Goal: Transaction & Acquisition: Book appointment/travel/reservation

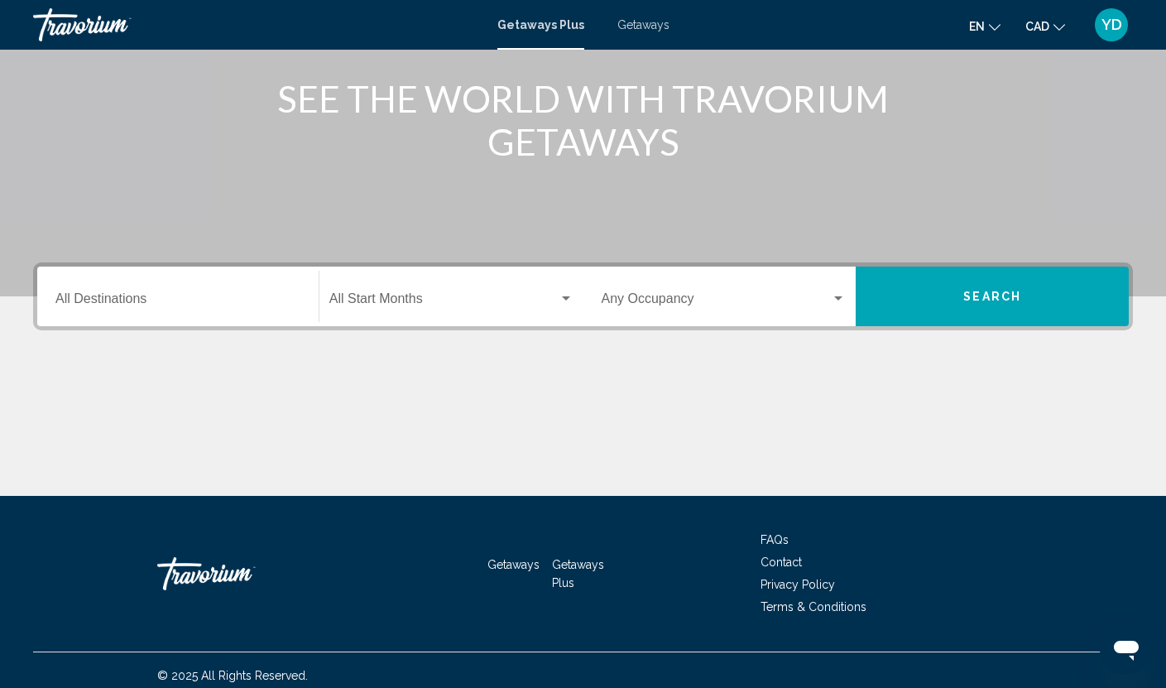
scroll to position [211, 0]
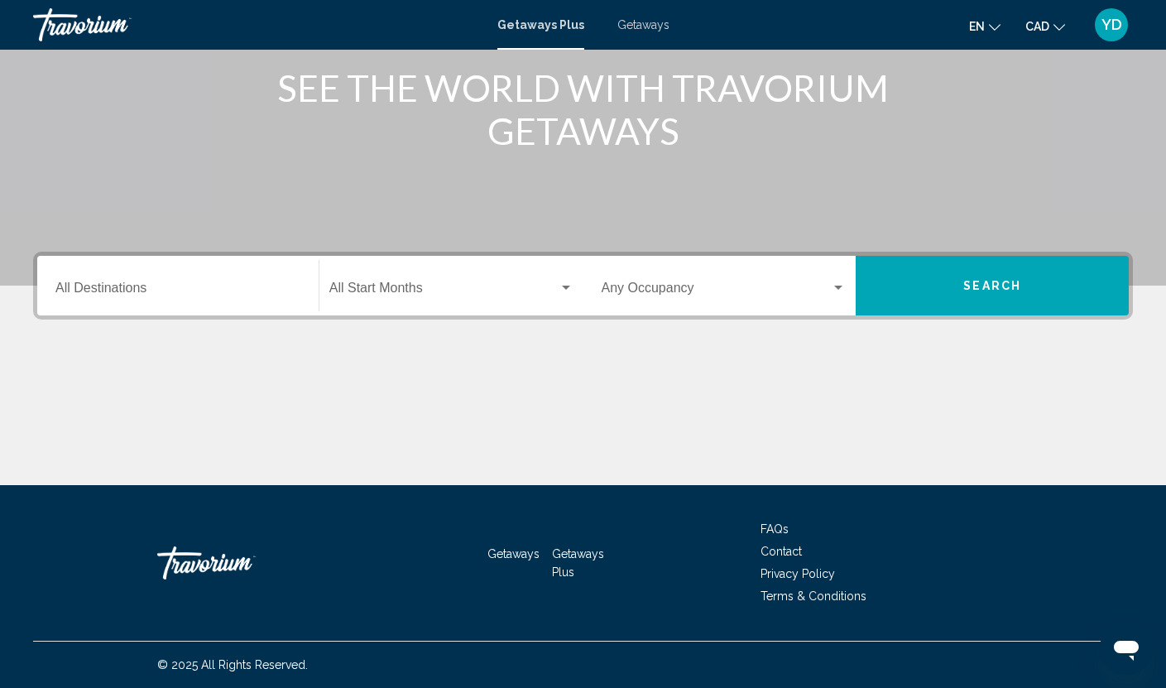
click at [632, 22] on span "Getaways" at bounding box center [643, 24] width 52 height 13
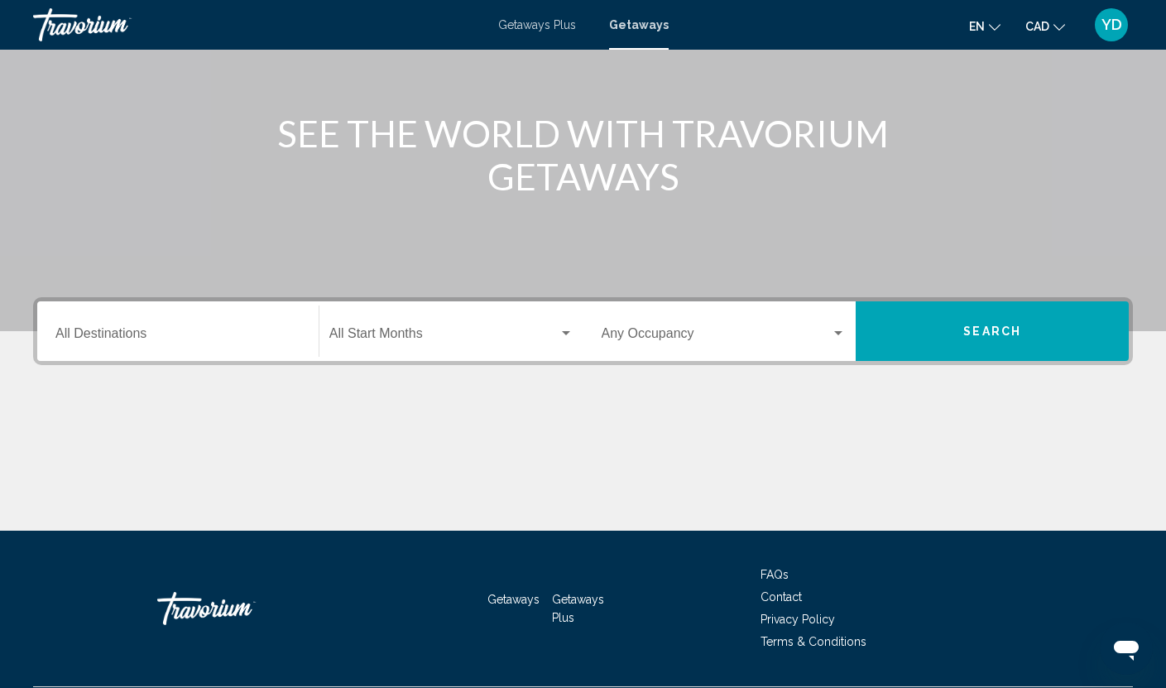
click at [97, 320] on div "Destination All Destinations" at bounding box center [177, 331] width 245 height 52
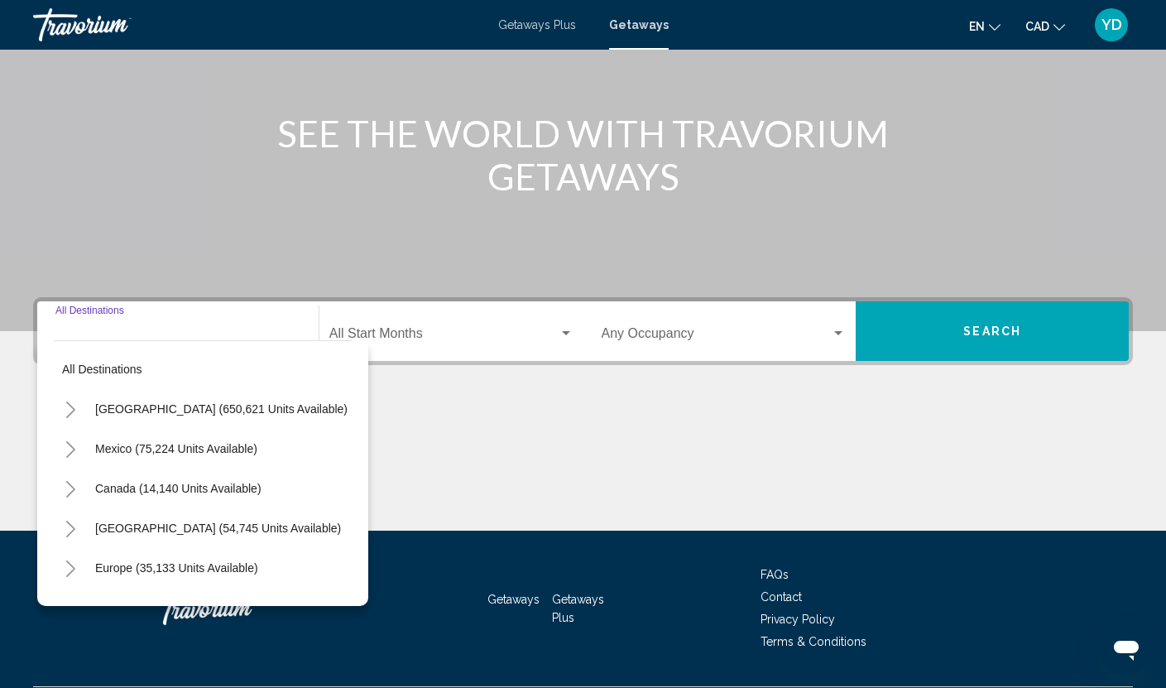
scroll to position [211, 0]
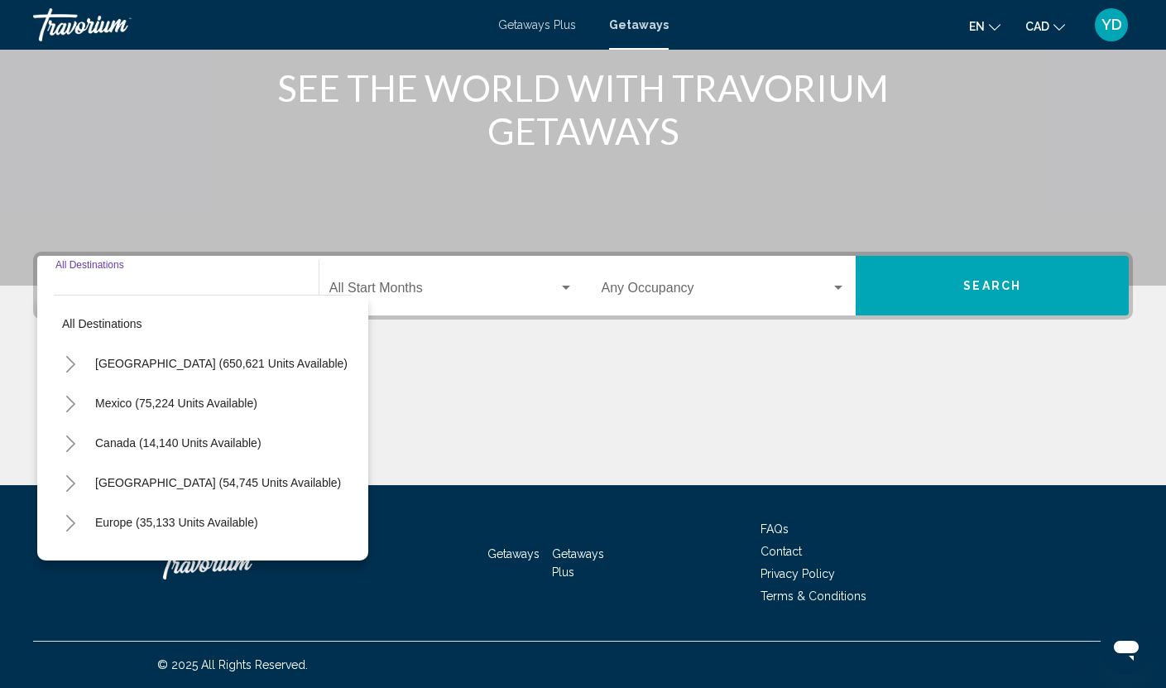
click at [63, 356] on button "Toggle United States (650,621 units available)" at bounding box center [70, 363] width 33 height 33
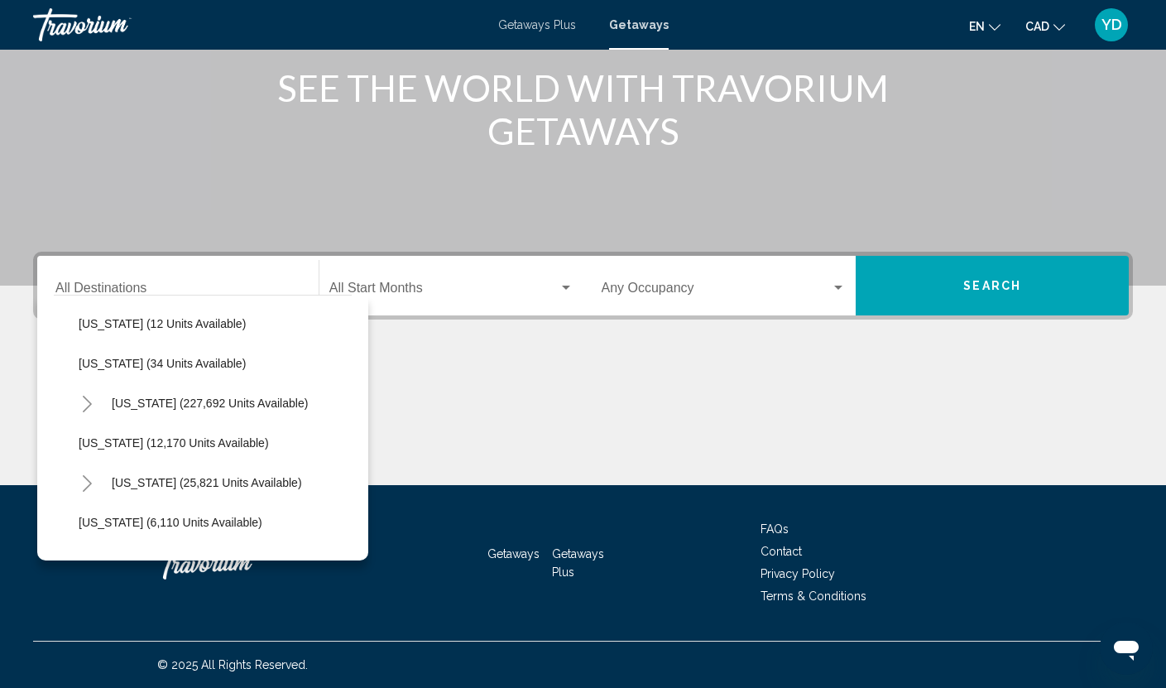
scroll to position [248, 0]
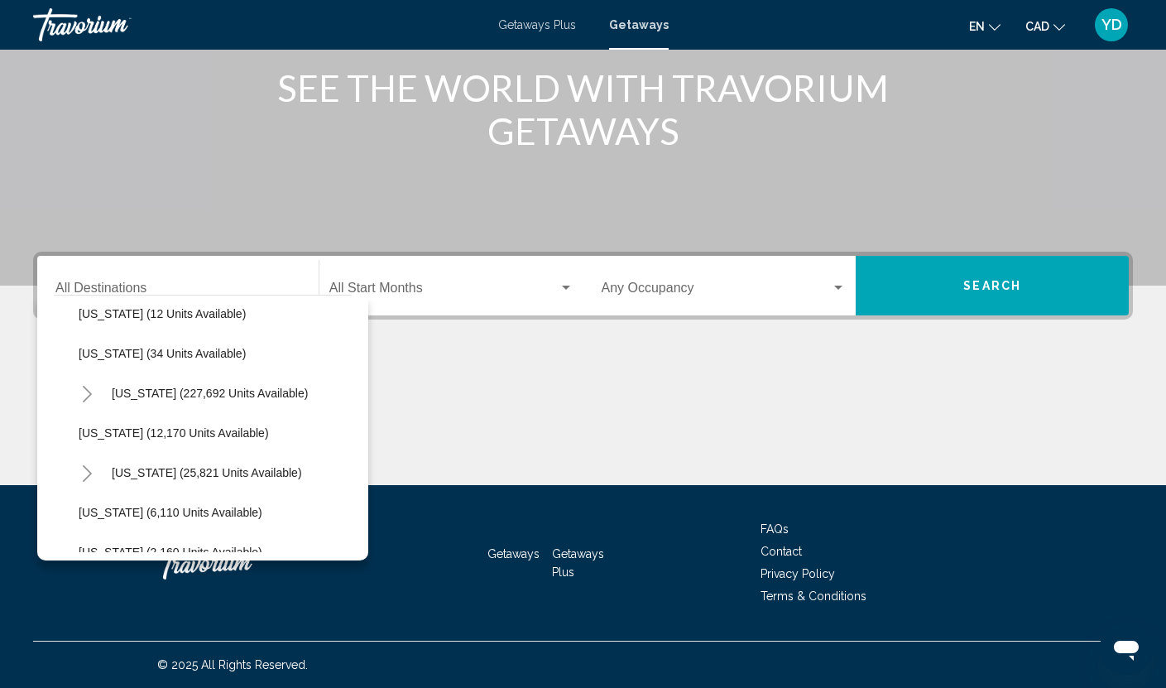
click at [89, 394] on icon "Toggle Florida (227,692 units available)" at bounding box center [87, 394] width 12 height 17
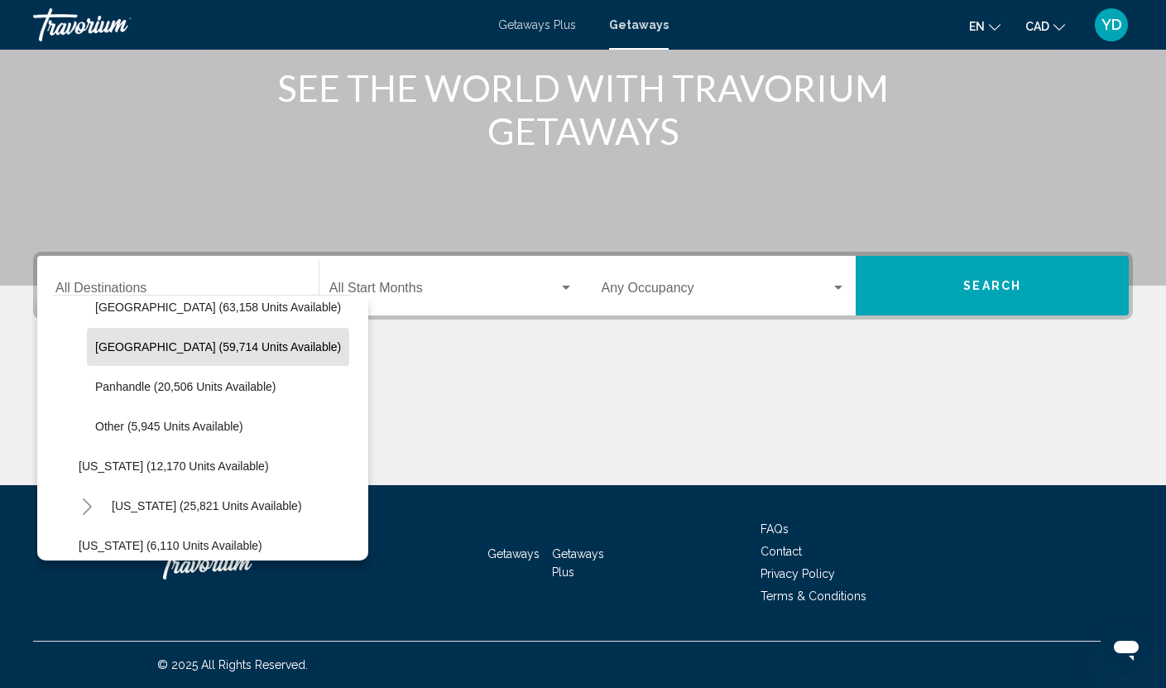
scroll to position [331, 0]
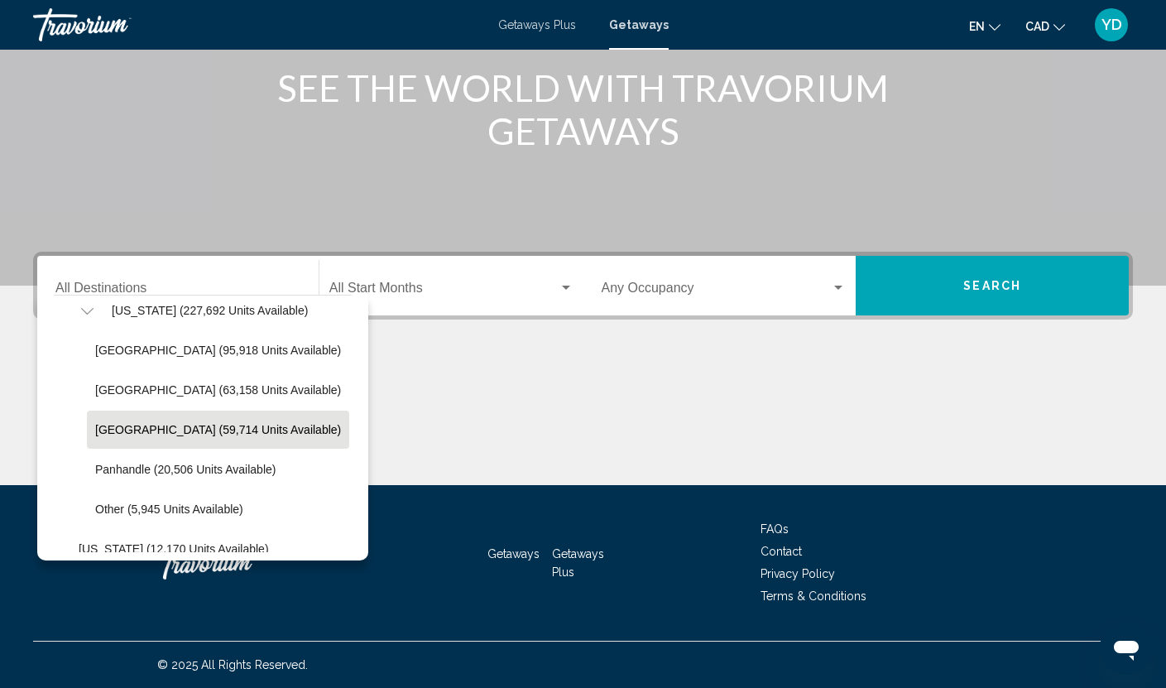
click at [194, 393] on span "East Coast (63,158 units available)" at bounding box center [218, 389] width 246 height 13
type input "**********"
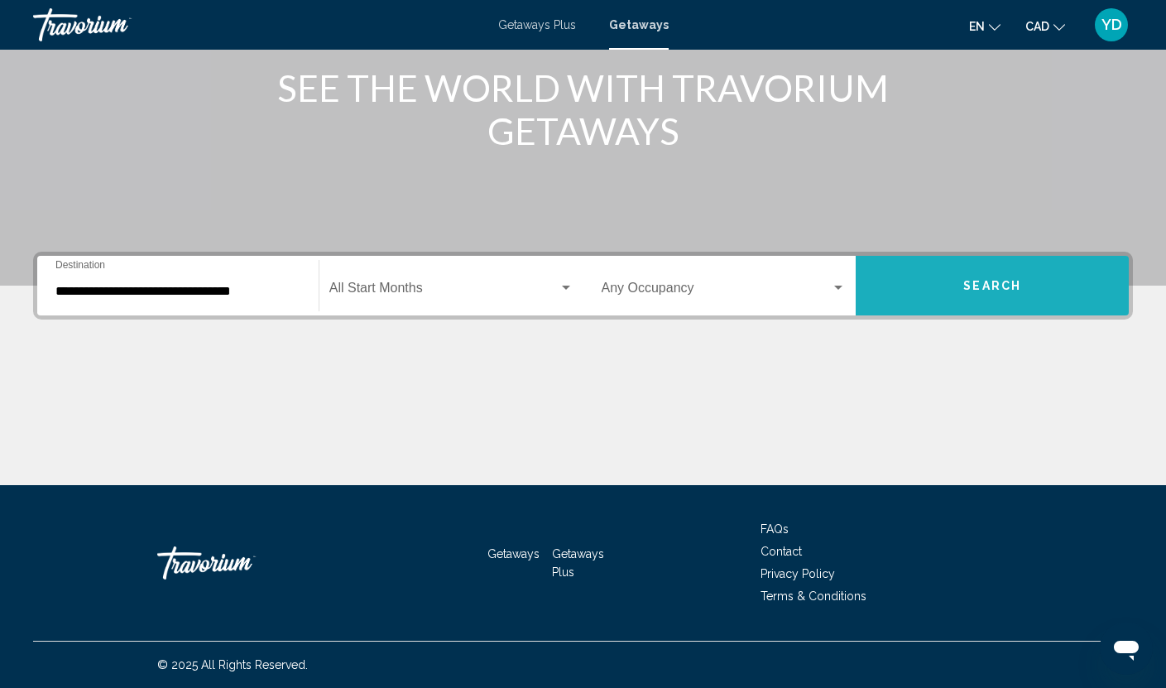
click at [982, 281] on span "Search" at bounding box center [992, 286] width 58 height 13
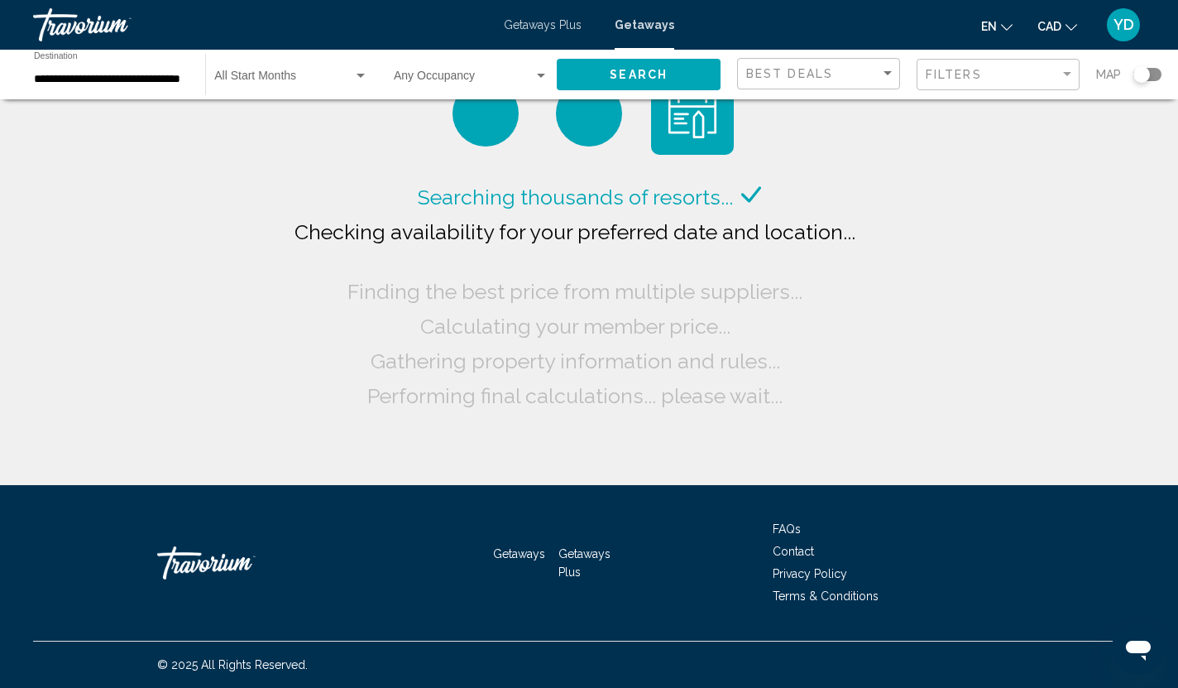
click at [1146, 66] on div "Map" at bounding box center [1128, 75] width 65 height 34
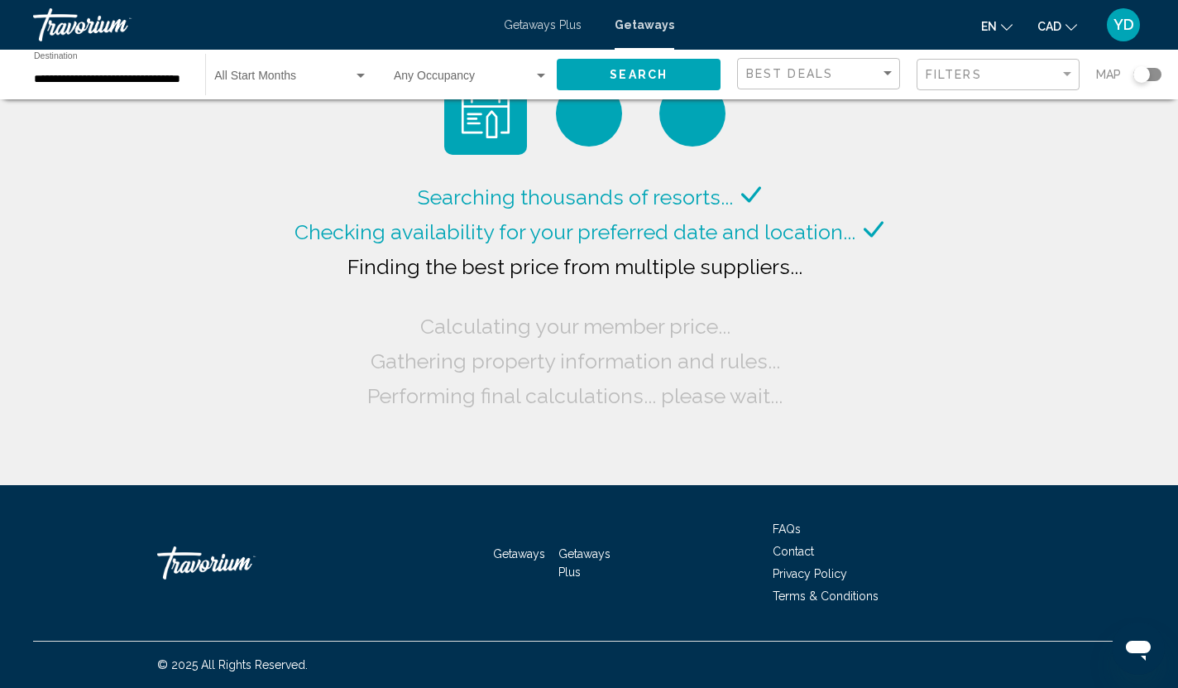
click at [1144, 73] on div "Search widget" at bounding box center [1142, 74] width 17 height 17
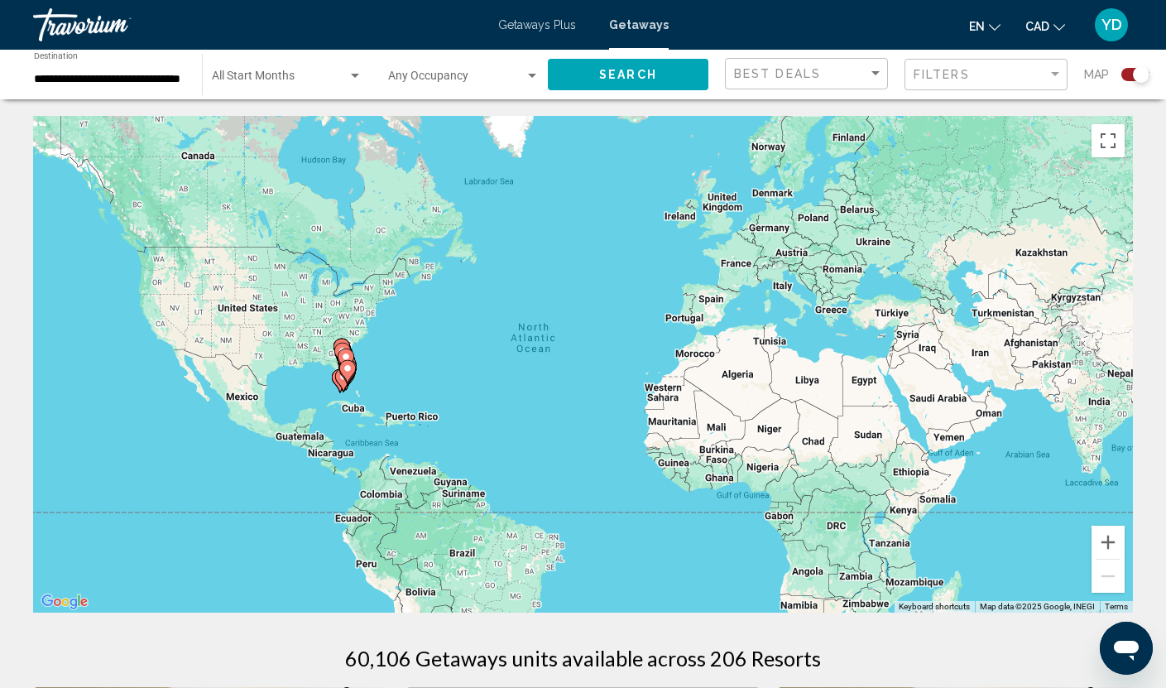
click at [321, 376] on div "To activate drag with keyboard, press Alt + Enter. Once in keyboard drag state,…" at bounding box center [583, 364] width 1100 height 496
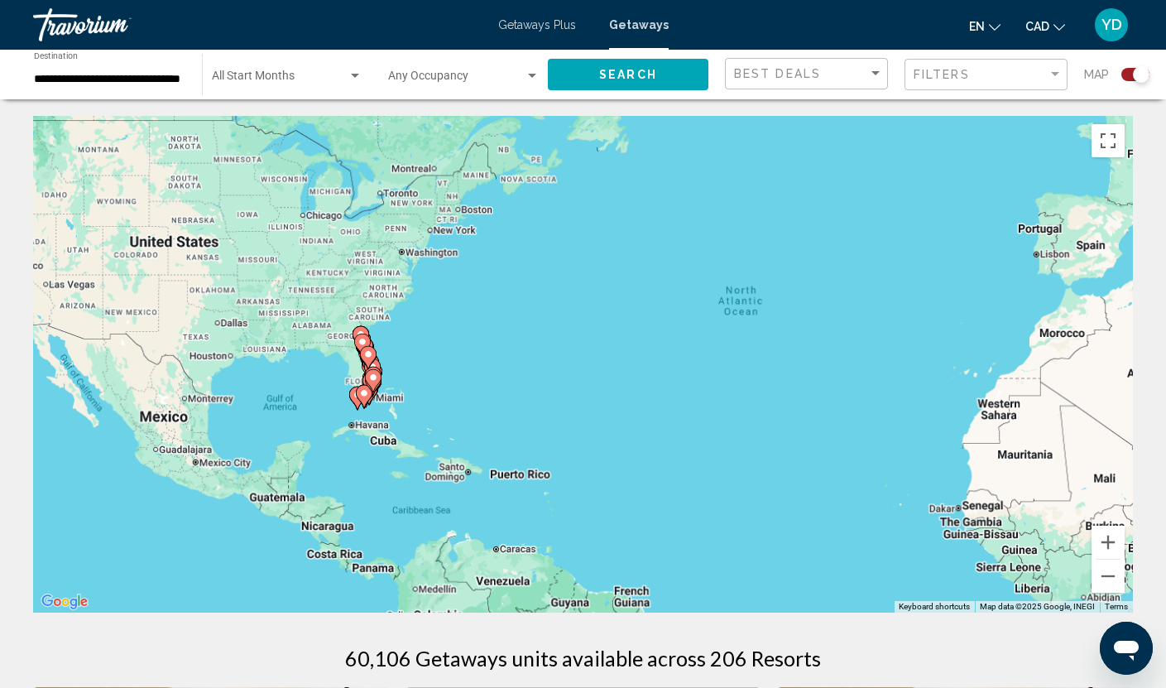
click at [321, 376] on div "To activate drag with keyboard, press Alt + Enter. Once in keyboard drag state,…" at bounding box center [583, 364] width 1100 height 496
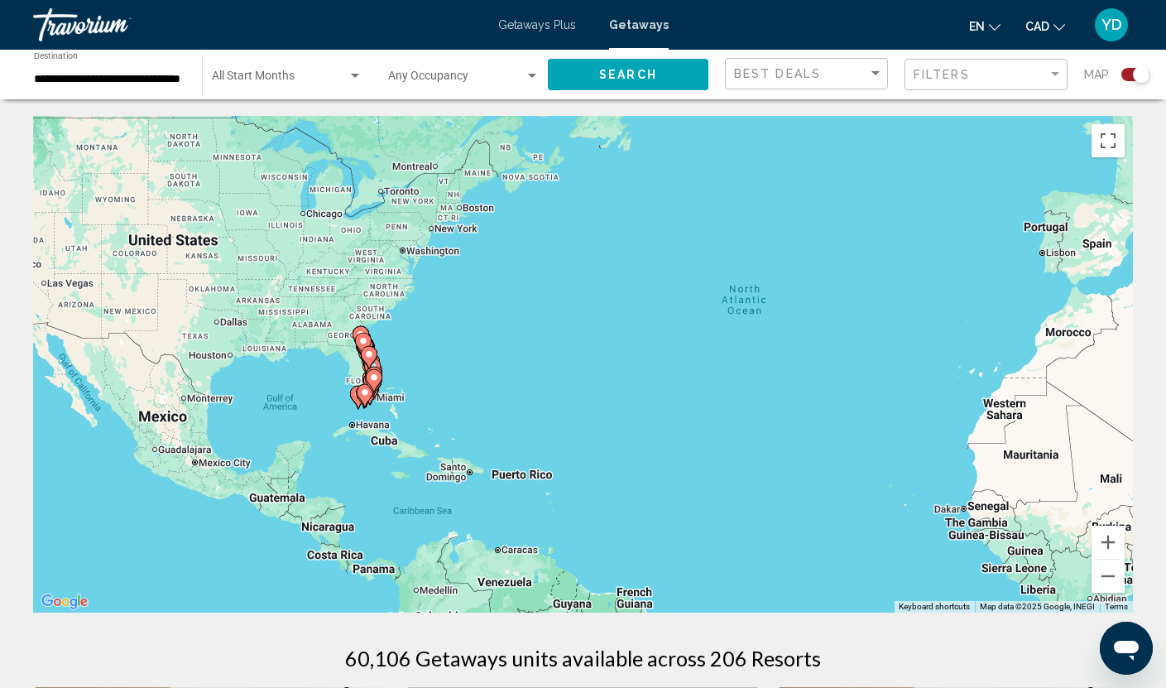
click at [321, 376] on div "To activate drag with keyboard, press Alt + Enter. Once in keyboard drag state,…" at bounding box center [583, 364] width 1100 height 496
click at [391, 355] on div "To activate drag with keyboard, press Alt + Enter. Once in keyboard drag state,…" at bounding box center [583, 364] width 1100 height 496
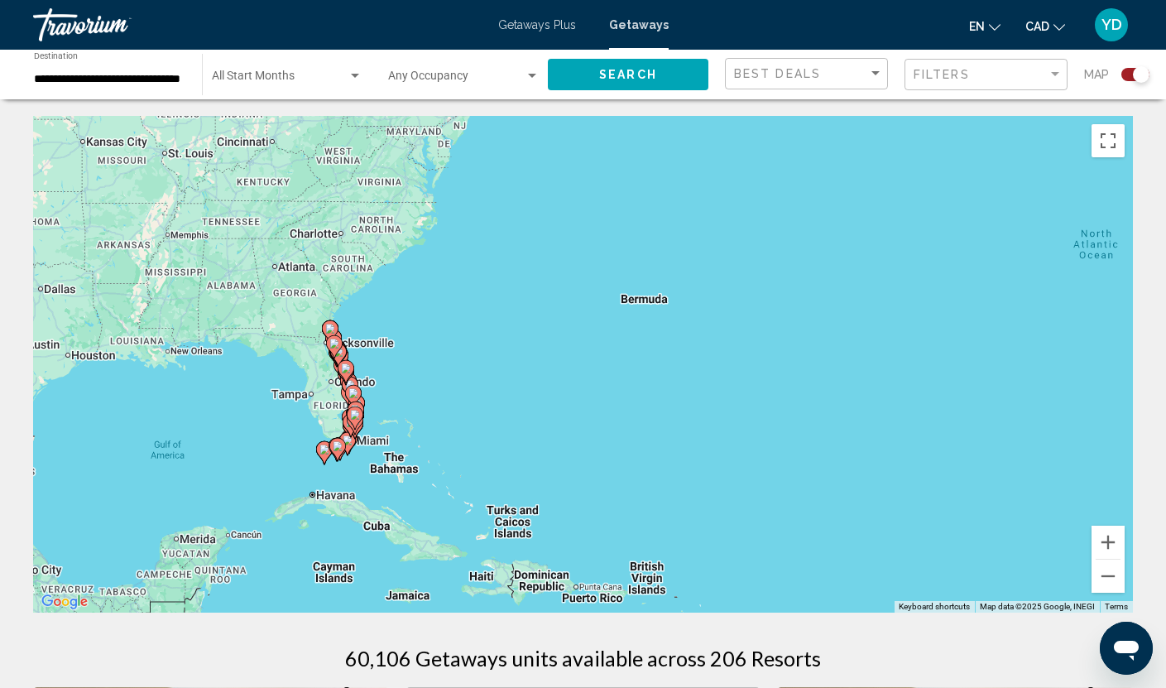
click at [373, 401] on div "To activate drag with keyboard, press Alt + Enter. Once in keyboard drag state,…" at bounding box center [583, 364] width 1100 height 496
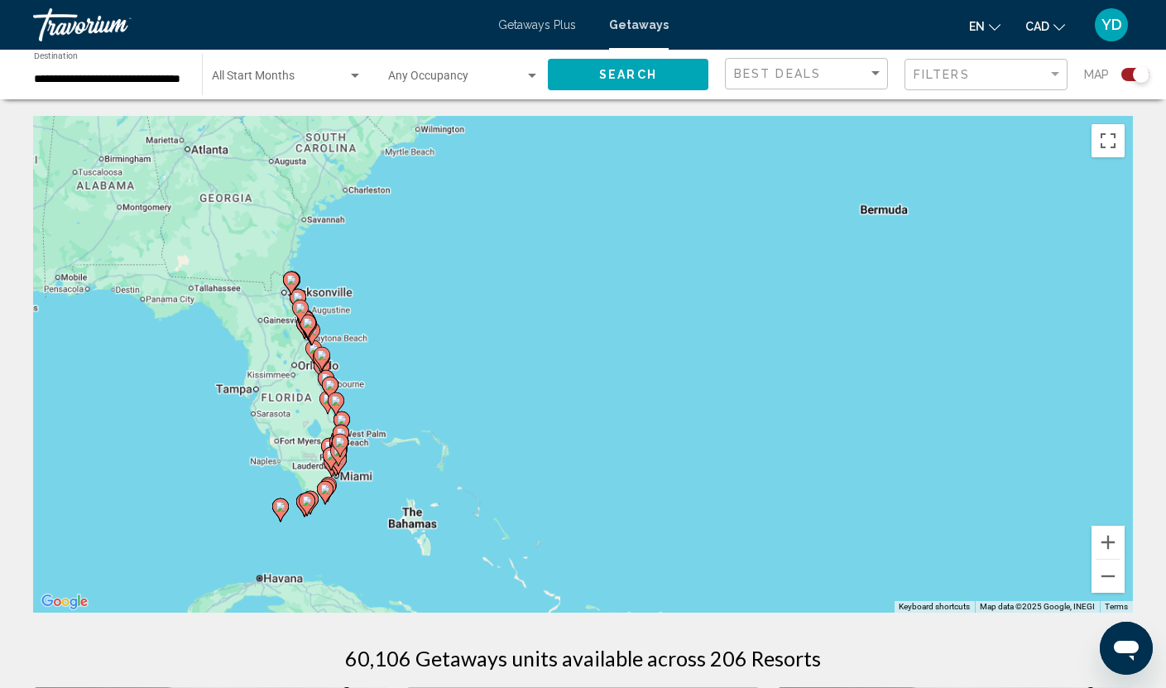
click at [373, 401] on div "To activate drag with keyboard, press Alt + Enter. Once in keyboard drag state,…" at bounding box center [583, 364] width 1100 height 496
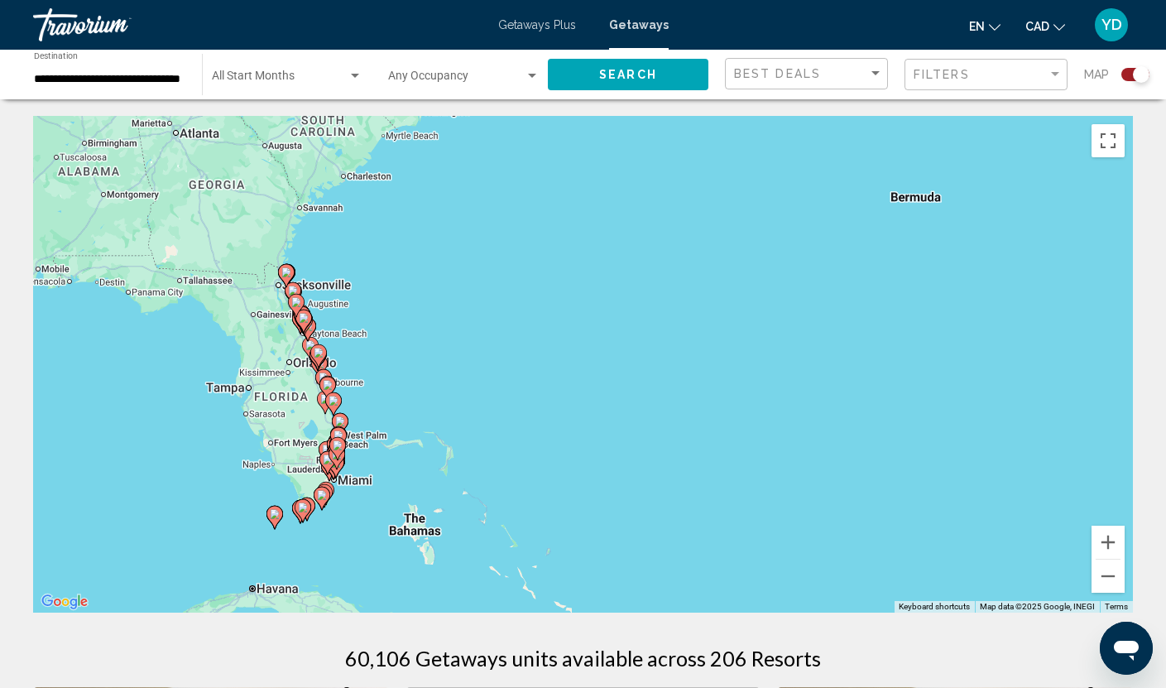
click at [373, 401] on div "To activate drag with keyboard, press Alt + Enter. Once in keyboard drag state,…" at bounding box center [583, 364] width 1100 height 496
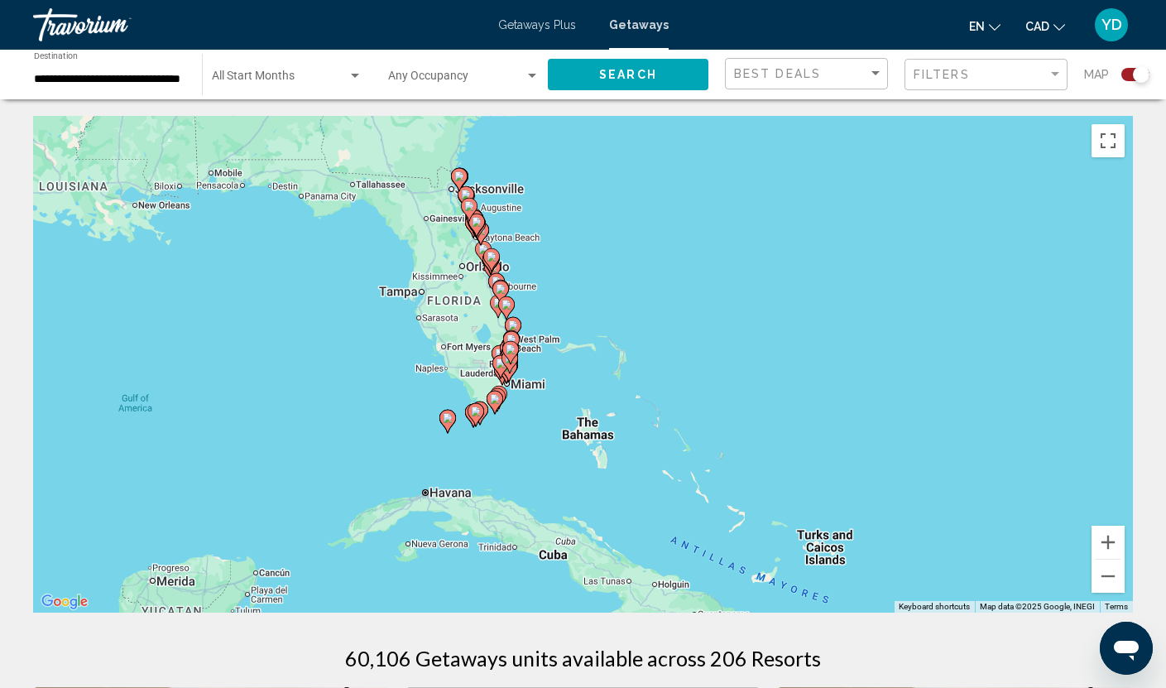
drag, startPoint x: 371, startPoint y: 408, endPoint x: 561, endPoint y: 295, distance: 221.1
click at [561, 295] on div "To activate drag with keyboard, press Alt + Enter. Once in keyboard drag state,…" at bounding box center [583, 364] width 1100 height 496
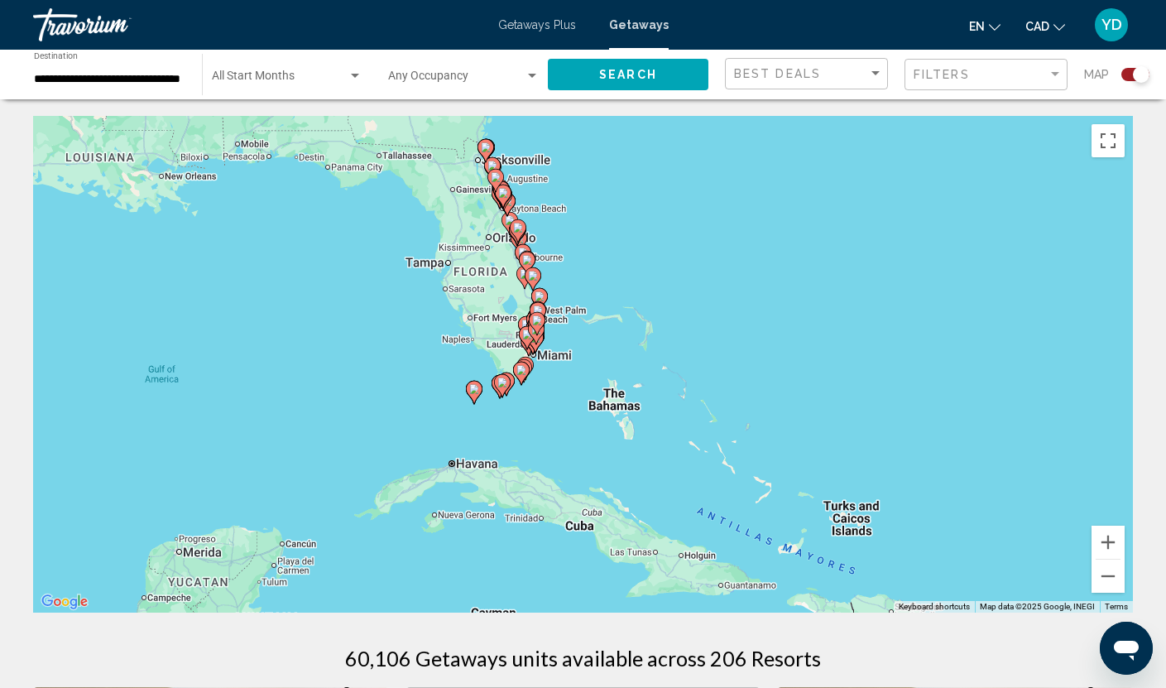
click at [564, 311] on div "To activate drag with keyboard, press Alt + Enter. Once in keyboard drag state,…" at bounding box center [583, 364] width 1100 height 496
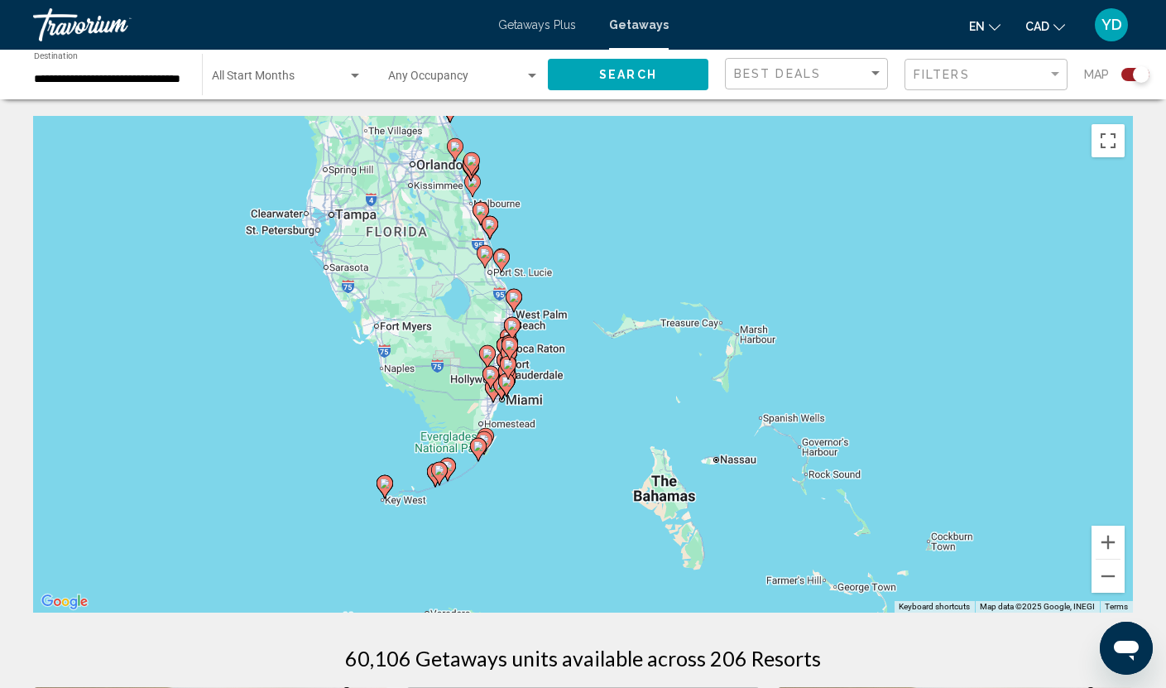
click at [558, 381] on div "To activate drag with keyboard, press Alt + Enter. Once in keyboard drag state,…" at bounding box center [583, 364] width 1100 height 496
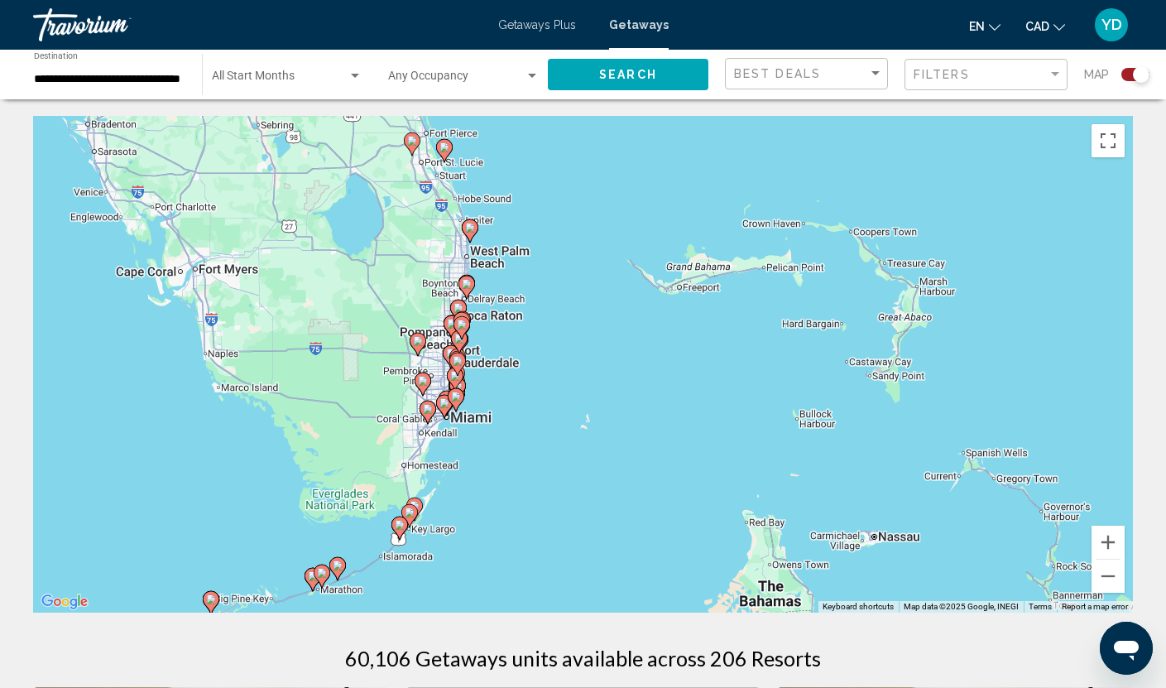
click at [556, 412] on div "To activate drag with keyboard, press Alt + Enter. Once in keyboard drag state,…" at bounding box center [583, 364] width 1100 height 496
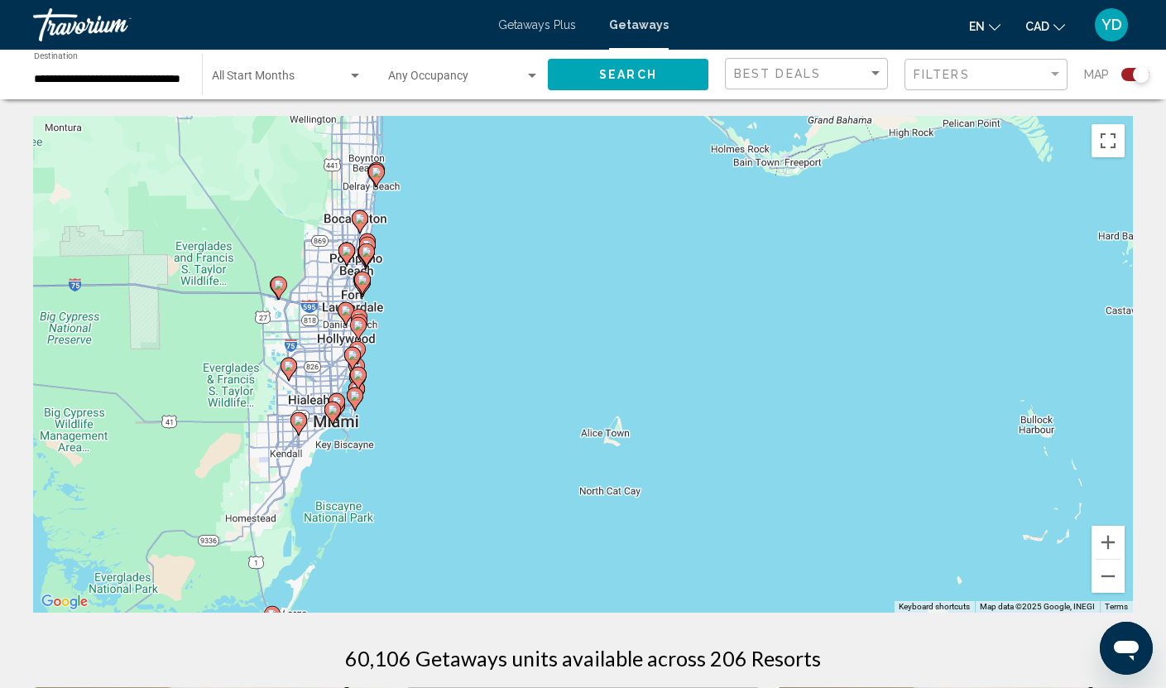
click at [556, 412] on div "To activate drag with keyboard, press Alt + Enter. Once in keyboard drag state,…" at bounding box center [583, 364] width 1100 height 496
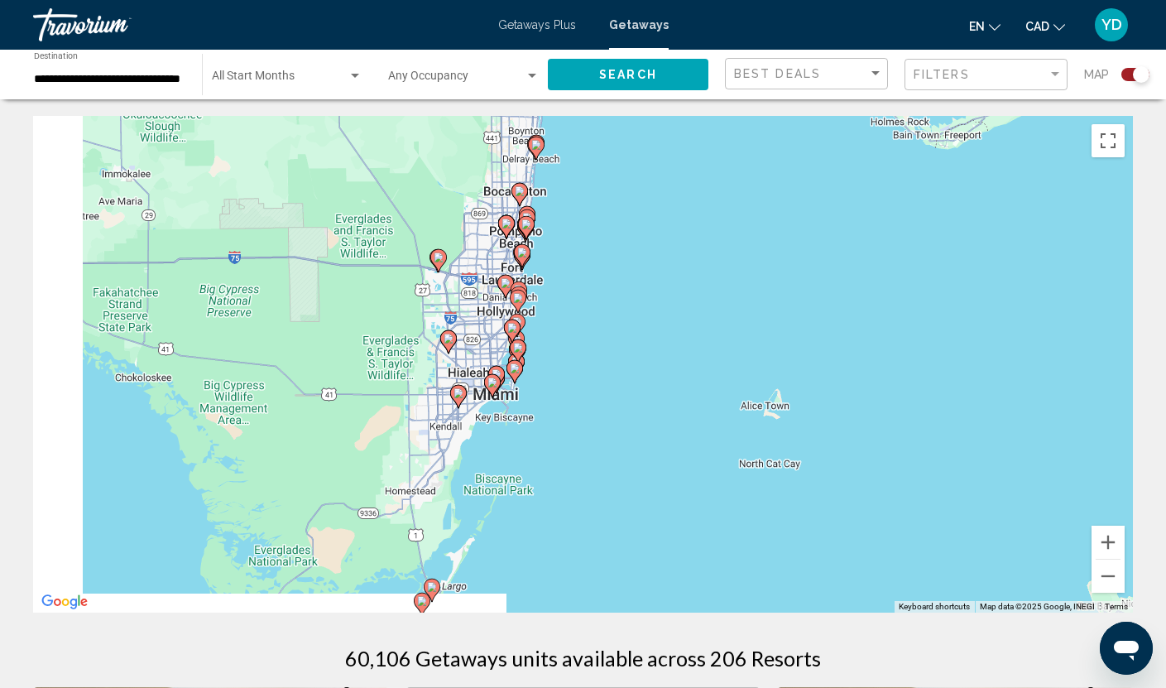
drag, startPoint x: 450, startPoint y: 357, endPoint x: 677, endPoint y: 313, distance: 230.9
click at [677, 313] on div "To activate drag with keyboard, press Alt + Enter. Once in keyboard drag state,…" at bounding box center [583, 364] width 1100 height 496
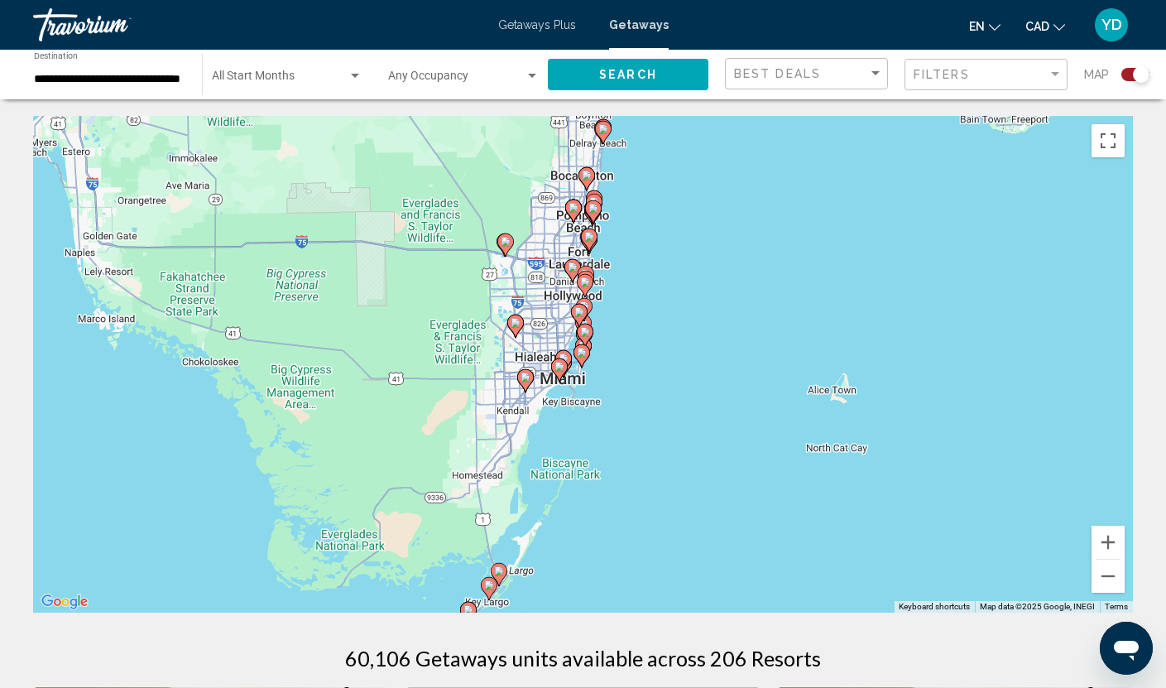
click at [612, 324] on div "To activate drag with keyboard, press Alt + Enter. Once in keyboard drag state,…" at bounding box center [583, 364] width 1100 height 496
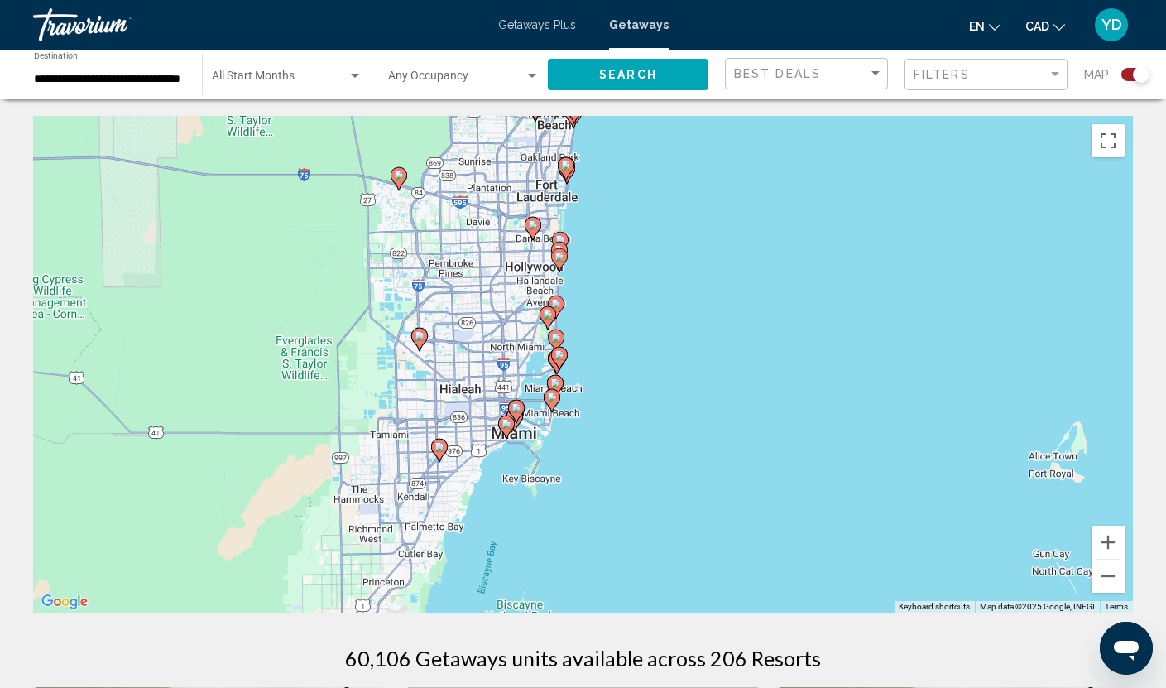
click at [555, 302] on image "Main content" at bounding box center [556, 304] width 10 height 10
type input "**********"
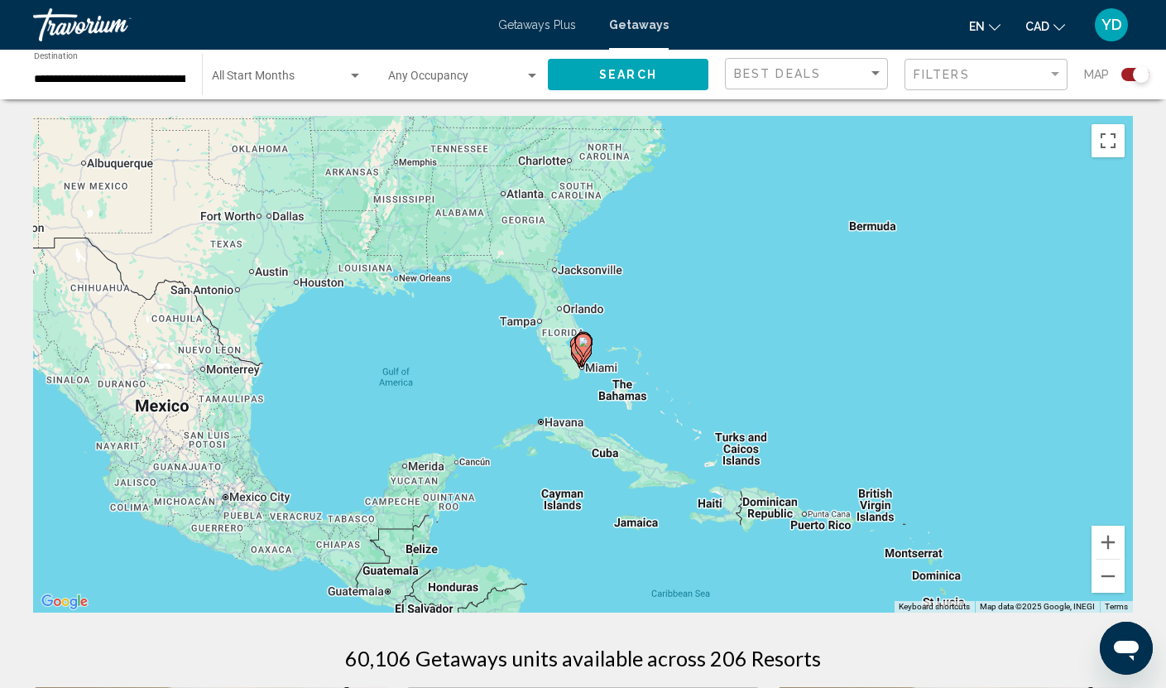
click at [602, 362] on div "To navigate, press the arrow keys. To activate drag with keyboard, press Alt + …" at bounding box center [583, 364] width 1100 height 496
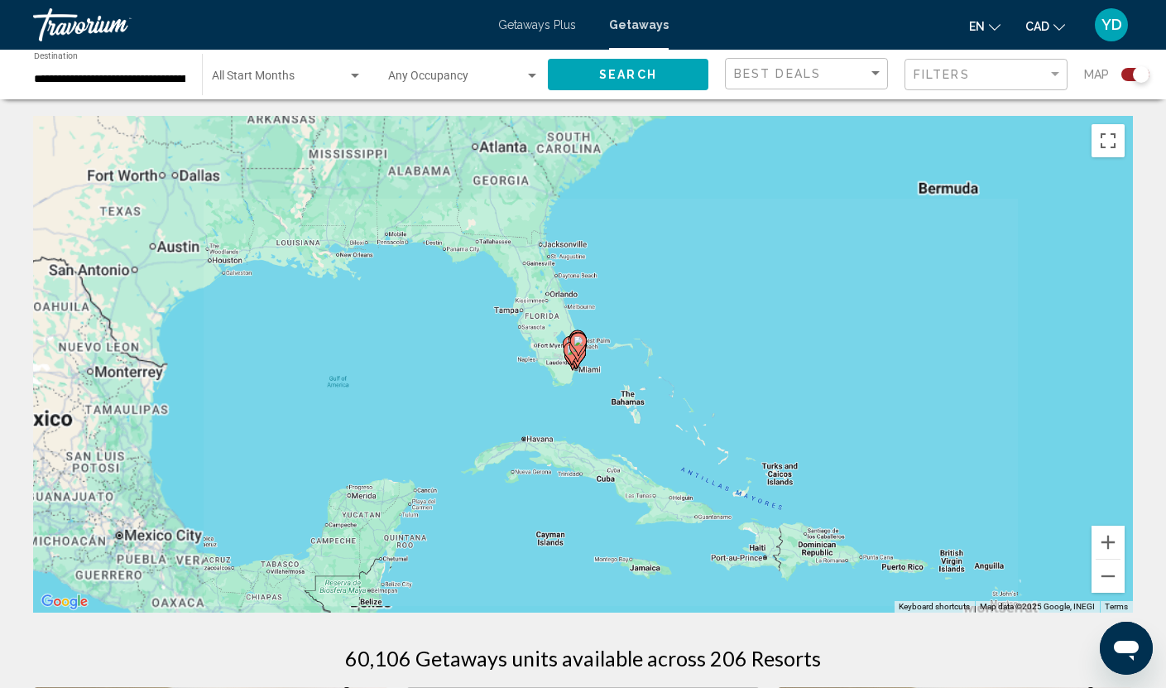
click at [602, 362] on div "To activate drag with keyboard, press Alt + Enter. Once in keyboard drag state,…" at bounding box center [583, 364] width 1100 height 496
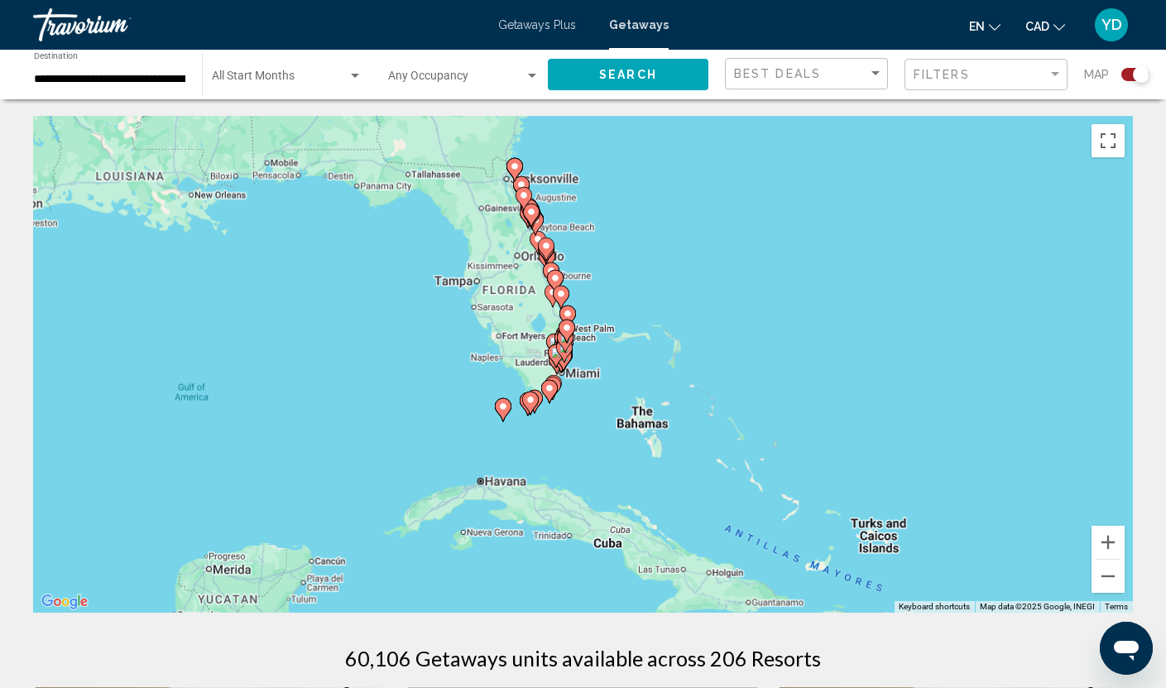
click at [602, 362] on div "To activate drag with keyboard, press Alt + Enter. Once in keyboard drag state,…" at bounding box center [583, 364] width 1100 height 496
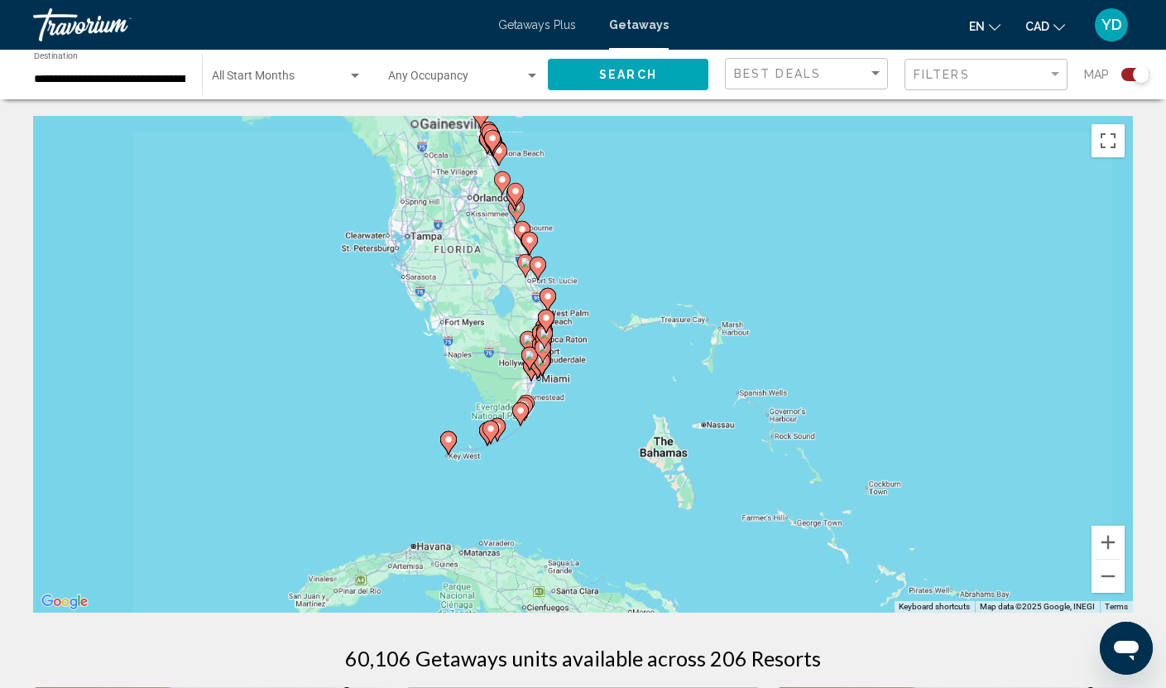
click at [602, 362] on div "To activate drag with keyboard, press Alt + Enter. Once in keyboard drag state,…" at bounding box center [583, 364] width 1100 height 496
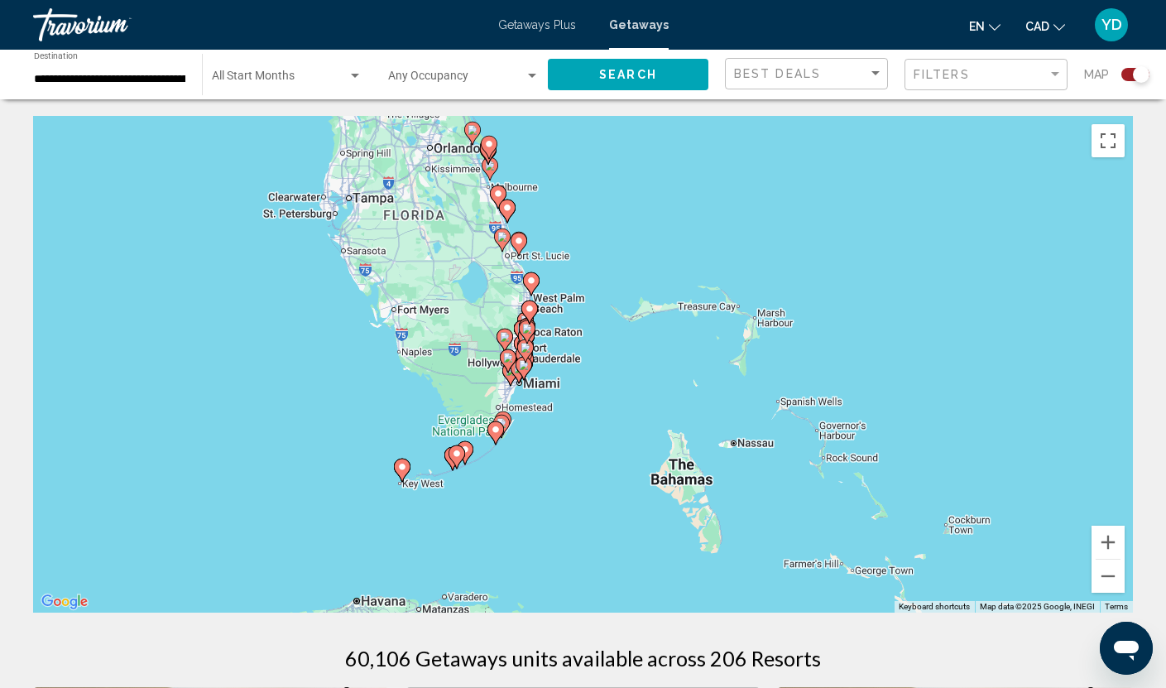
click at [602, 362] on div "To activate drag with keyboard, press Alt + Enter. Once in keyboard drag state,…" at bounding box center [583, 364] width 1100 height 496
click at [551, 377] on div "To activate drag with keyboard, press Alt + Enter. Once in keyboard drag state,…" at bounding box center [583, 364] width 1100 height 496
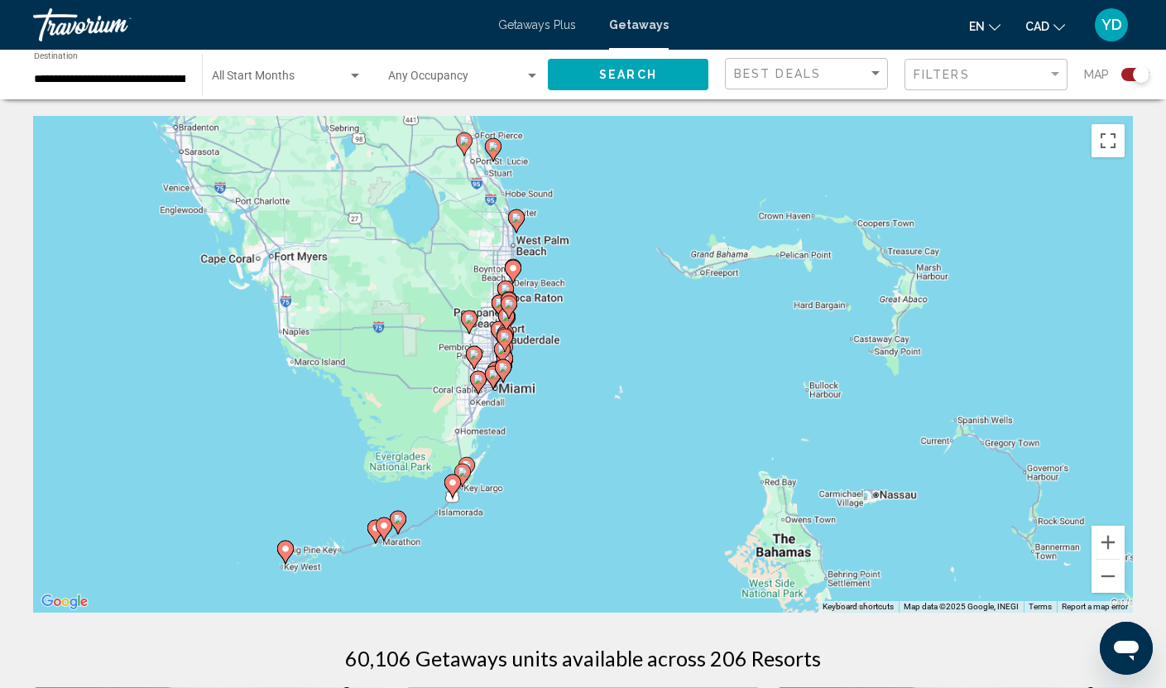
click at [551, 377] on div "To activate drag with keyboard, press Alt + Enter. Once in keyboard drag state,…" at bounding box center [583, 364] width 1100 height 496
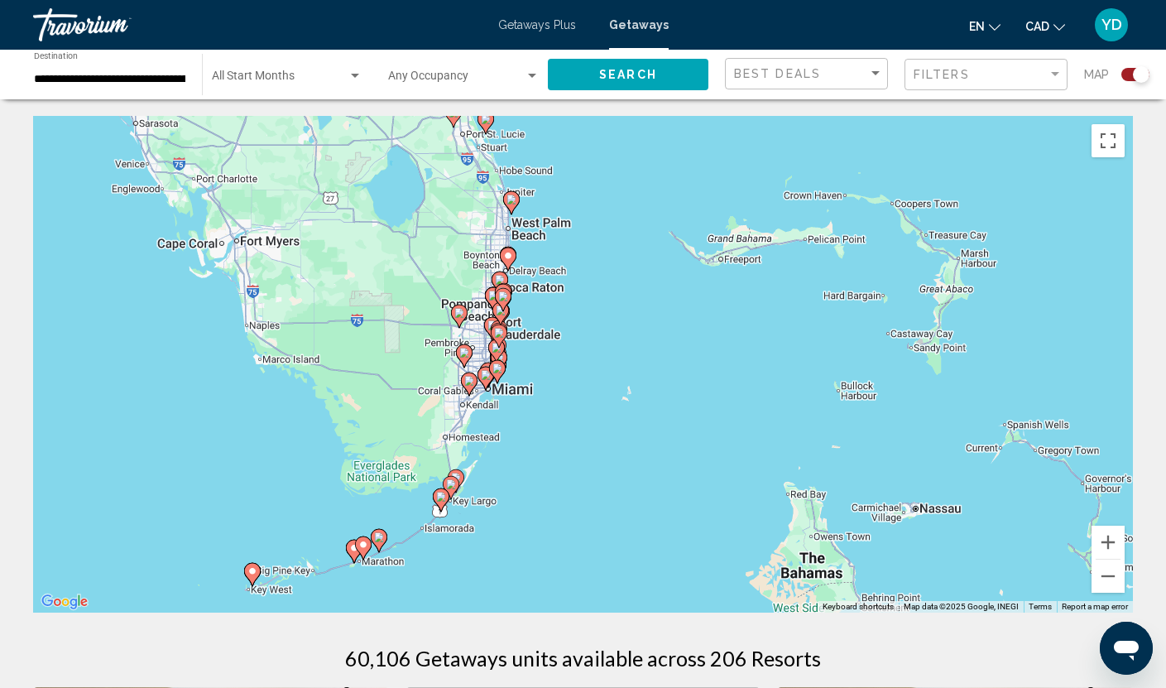
click at [551, 377] on div "To activate drag with keyboard, press Alt + Enter. Once in keyboard drag state,…" at bounding box center [583, 364] width 1100 height 496
click at [533, 380] on div "To activate drag with keyboard, press Alt + Enter. Once in keyboard drag state,…" at bounding box center [583, 364] width 1100 height 496
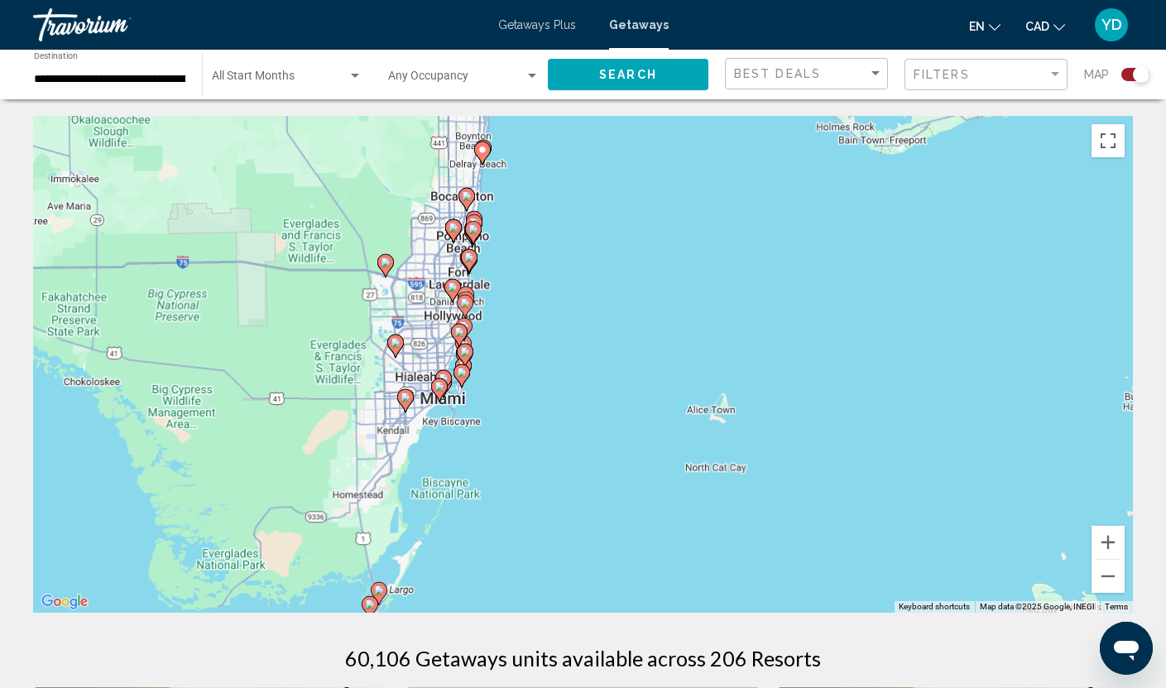
click at [530, 380] on div "To activate drag with keyboard, press Alt + Enter. Once in keyboard drag state,…" at bounding box center [583, 364] width 1100 height 496
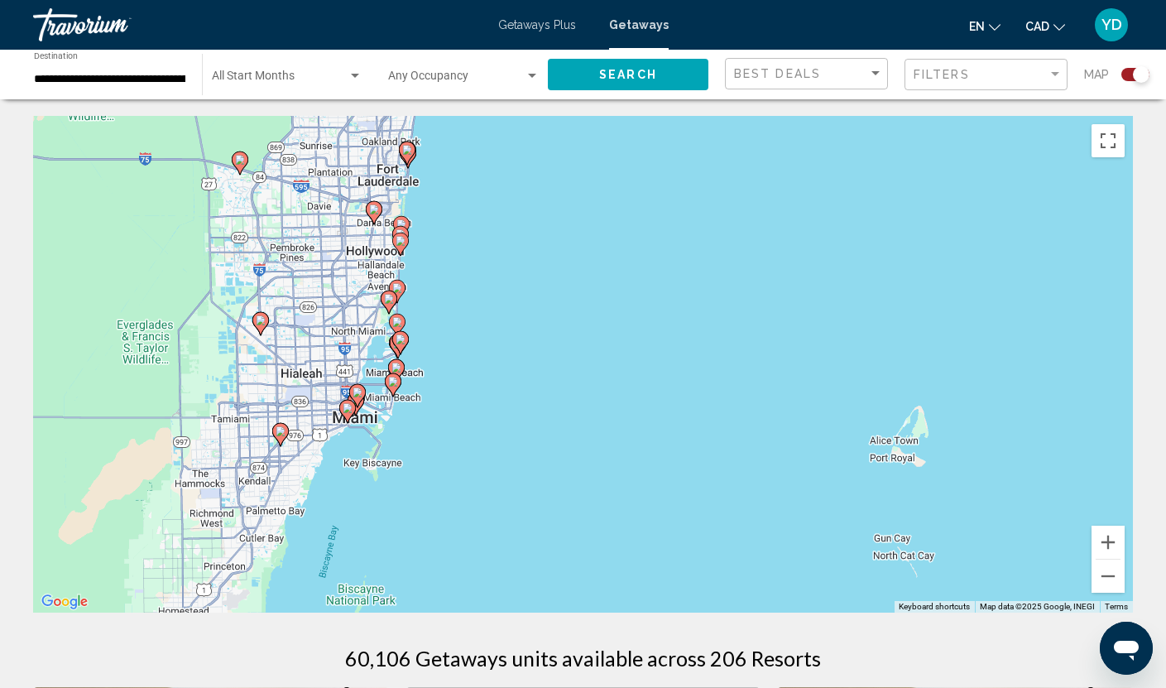
click at [530, 380] on div "To activate drag with keyboard, press Alt + Enter. Once in keyboard drag state,…" at bounding box center [583, 364] width 1100 height 496
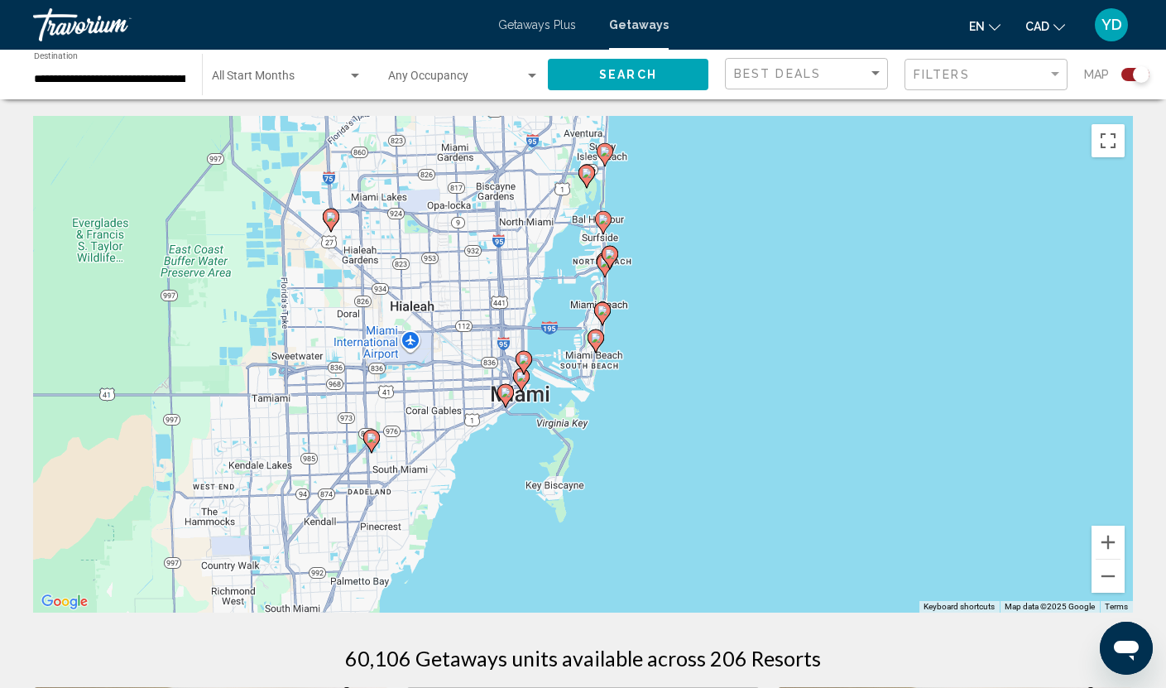
drag, startPoint x: 393, startPoint y: 328, endPoint x: 739, endPoint y: 267, distance: 351.1
click at [739, 267] on div "To activate drag with keyboard, press Alt + Enter. Once in keyboard drag state,…" at bounding box center [583, 364] width 1100 height 496
click at [1139, 642] on icon "Open messaging window" at bounding box center [1126, 648] width 30 height 30
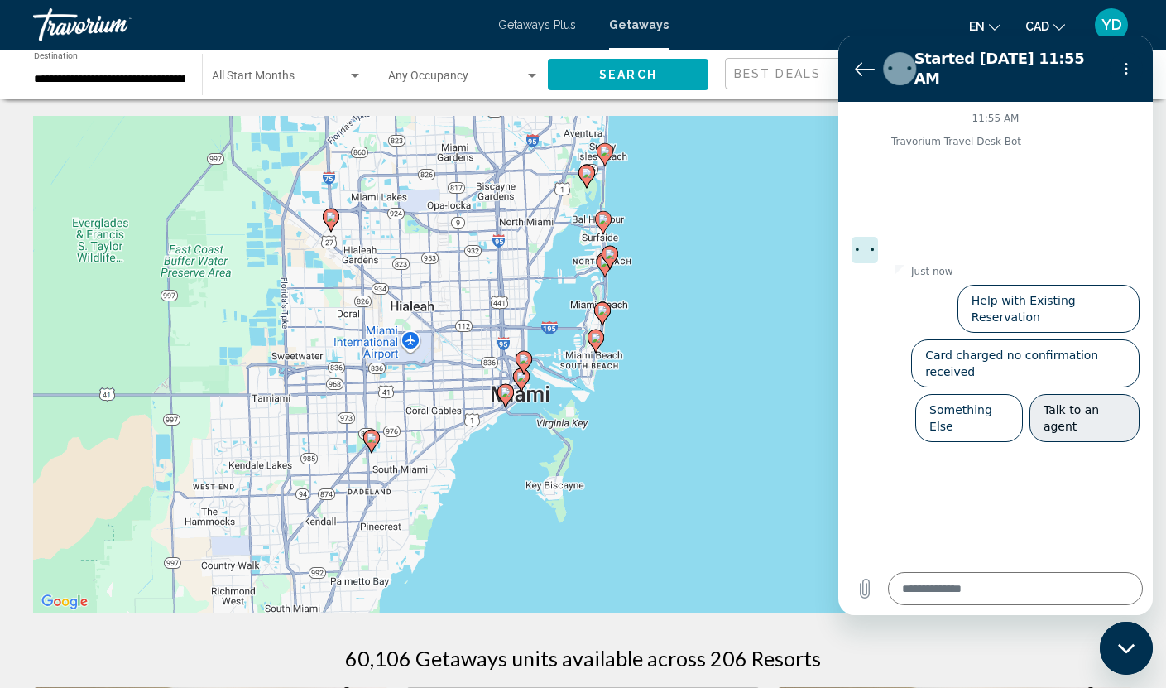
click at [1063, 394] on button "Talk to an agent" at bounding box center [1084, 418] width 110 height 48
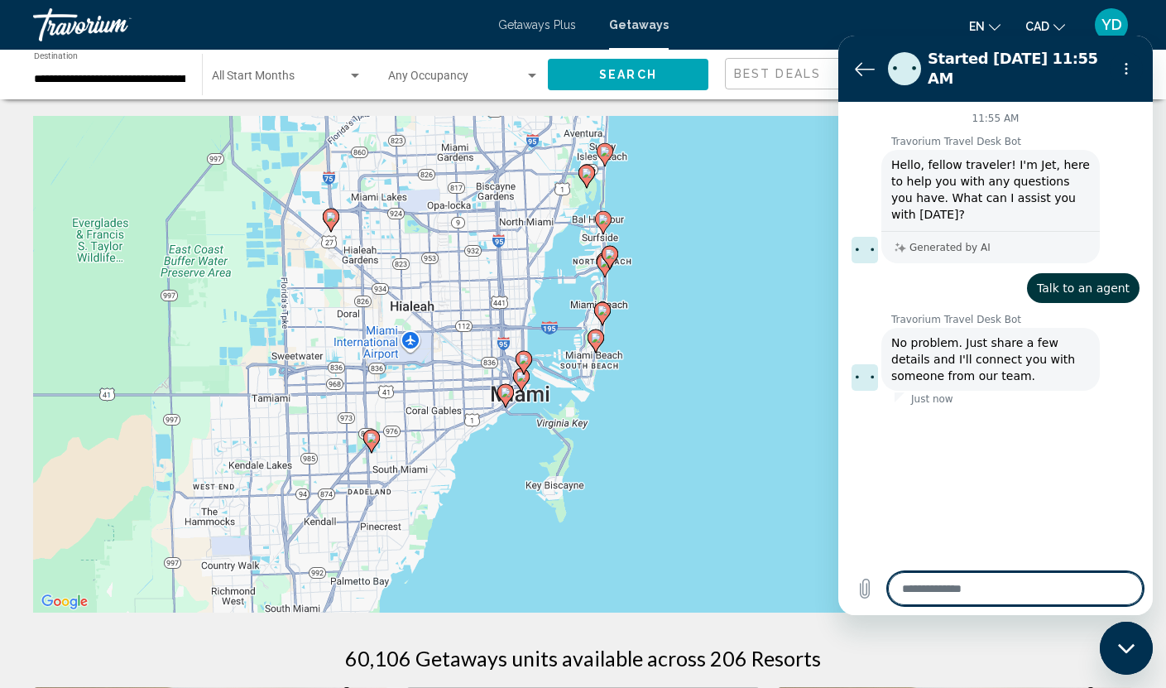
type textarea "*"
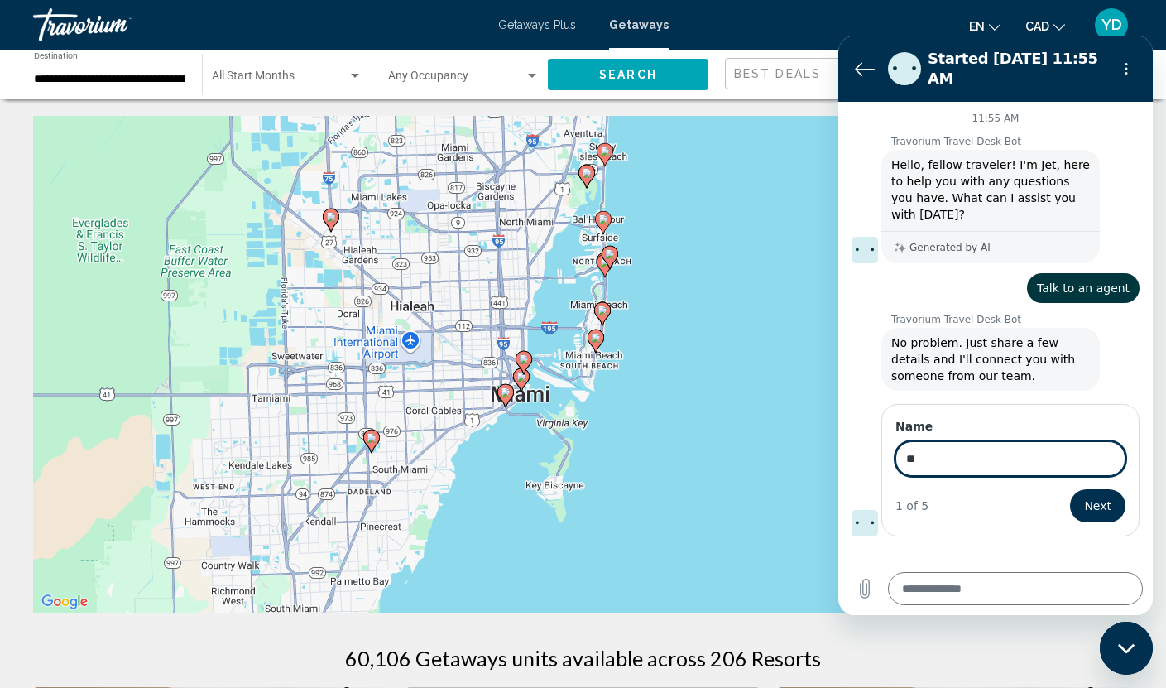
type input "*"
type input "*******"
click at [1091, 496] on span "Next" at bounding box center [1097, 506] width 27 height 20
type textarea "*"
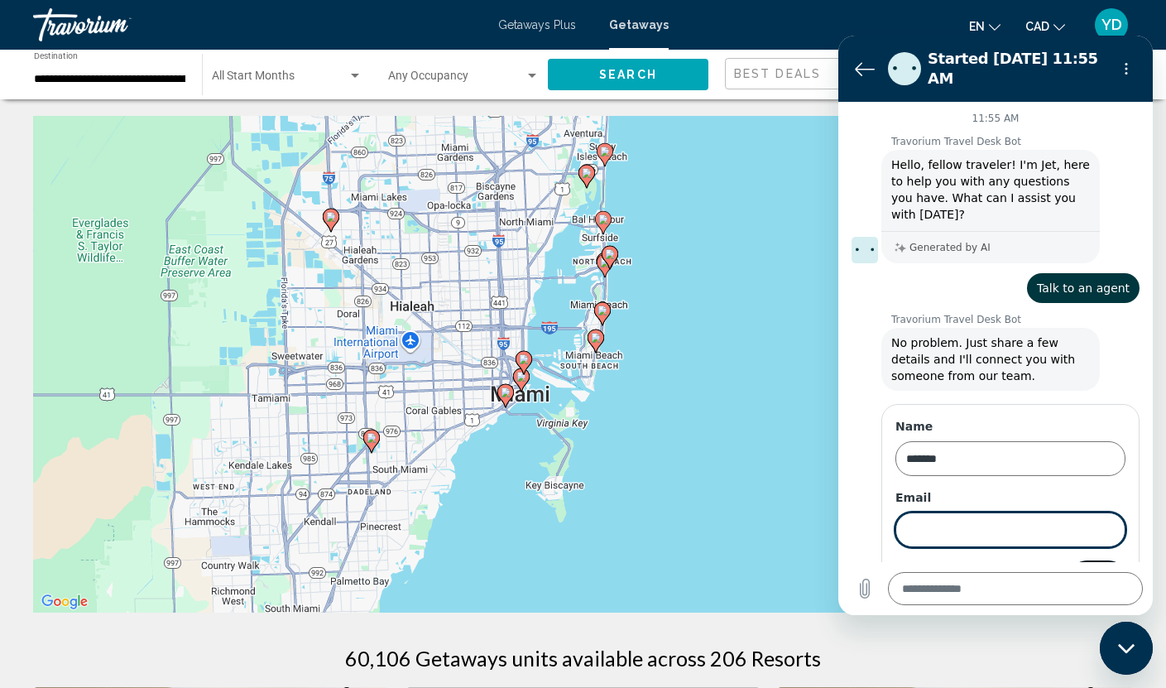
scroll to position [33, 0]
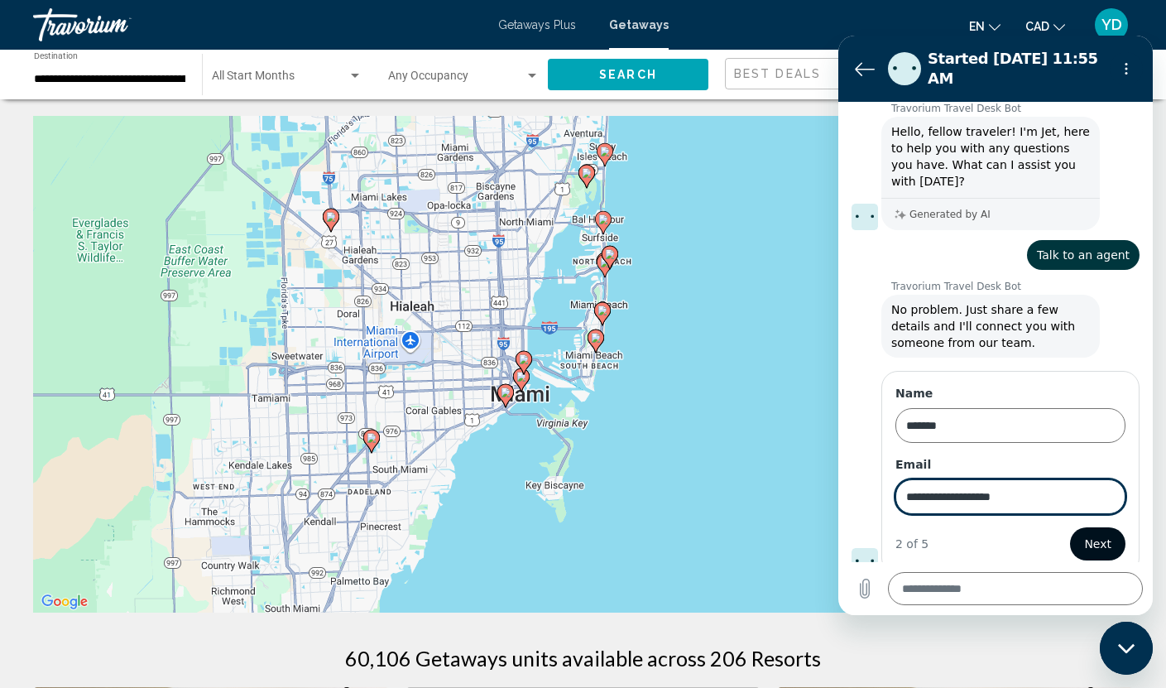
type input "**********"
click at [1086, 534] on span "Next" at bounding box center [1097, 544] width 27 height 20
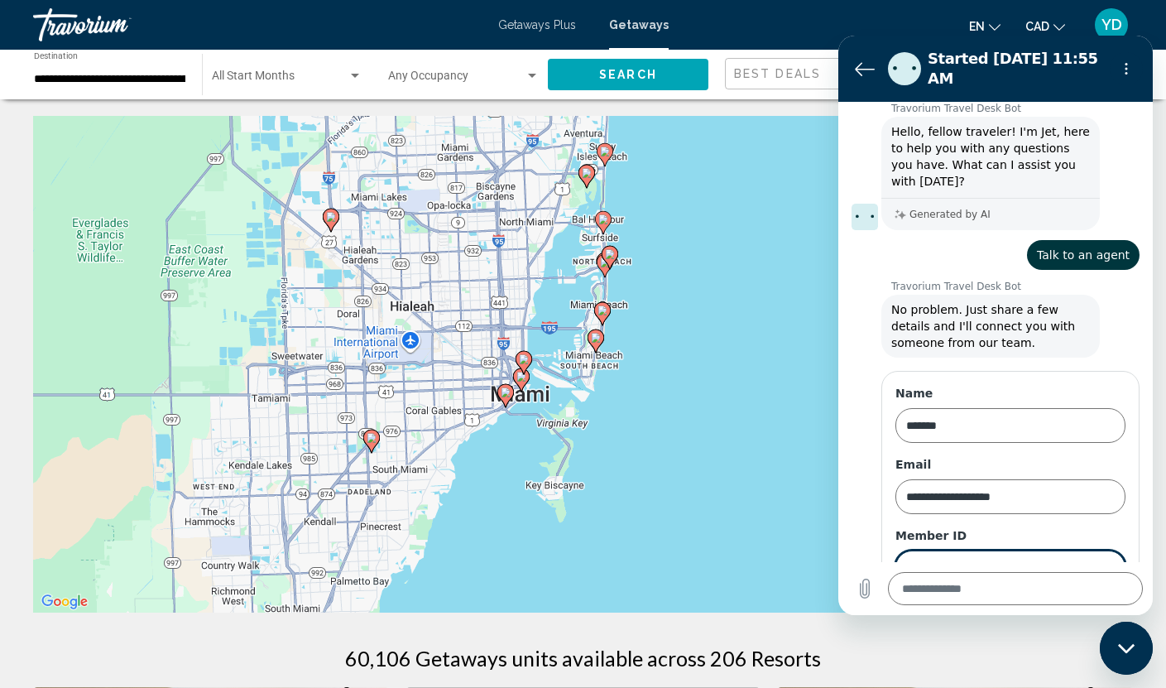
scroll to position [104, 0]
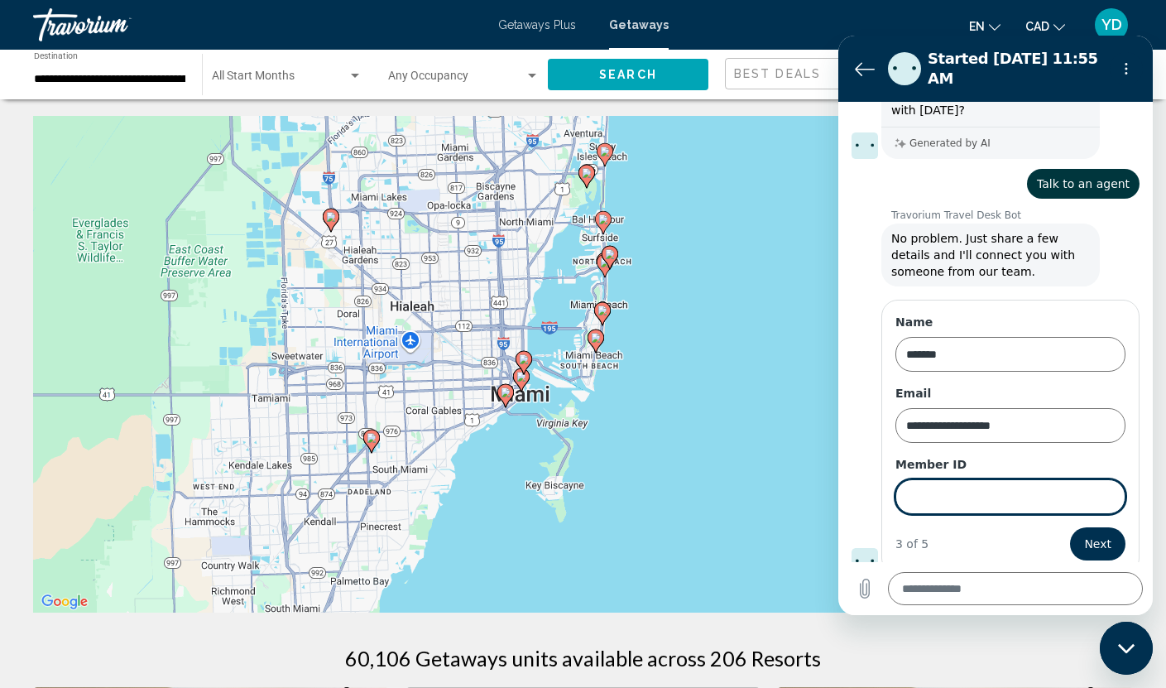
type textarea "*"
type input "******"
click at [1087, 535] on span "Next" at bounding box center [1097, 544] width 27 height 20
type textarea "*"
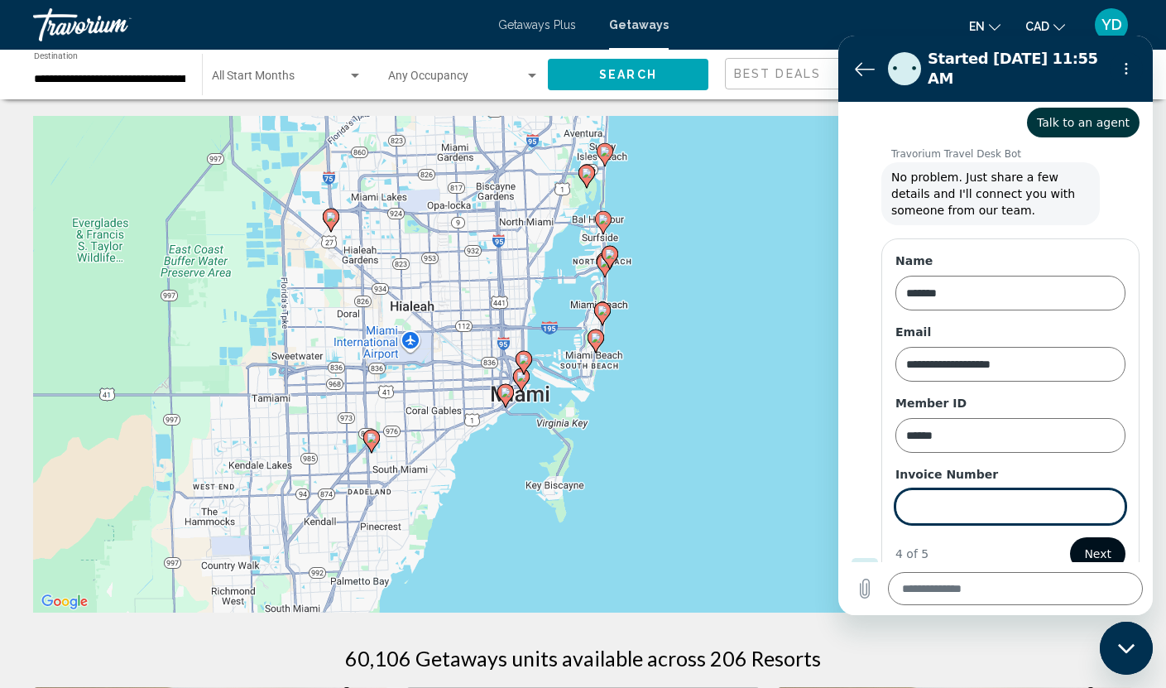
scroll to position [175, 0]
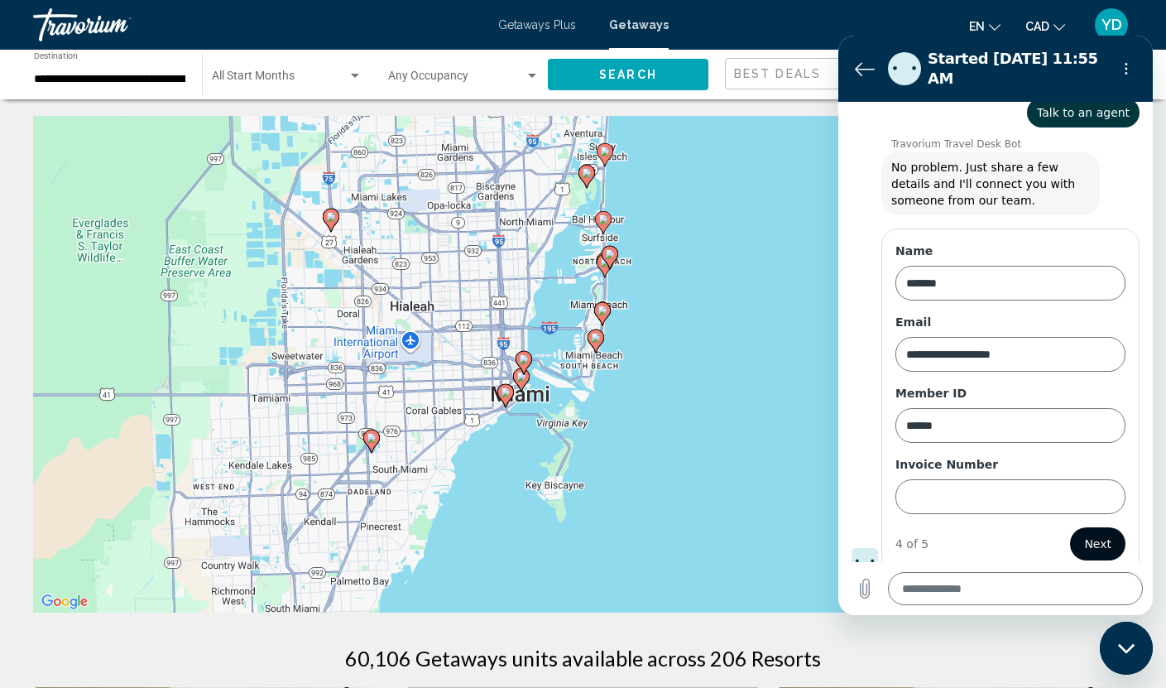
click at [1087, 535] on span "Next" at bounding box center [1097, 544] width 27 height 20
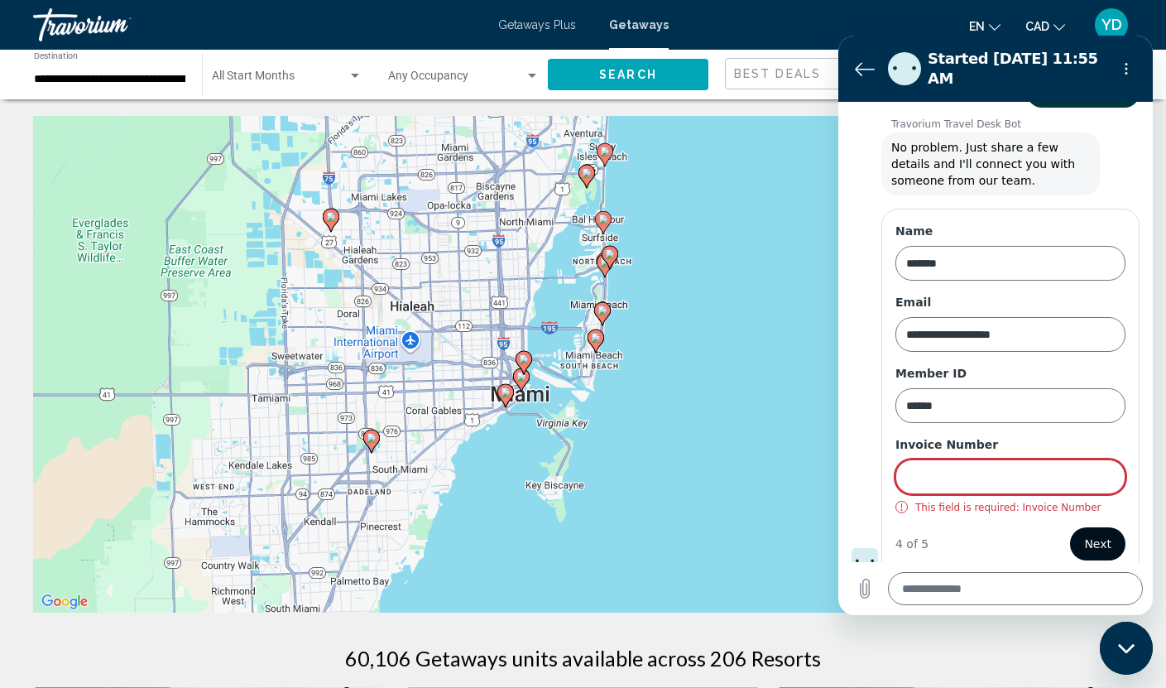
click at [1087, 535] on span "Next" at bounding box center [1097, 544] width 27 height 20
click at [856, 60] on icon "Back to the conversation list" at bounding box center [865, 69] width 20 height 20
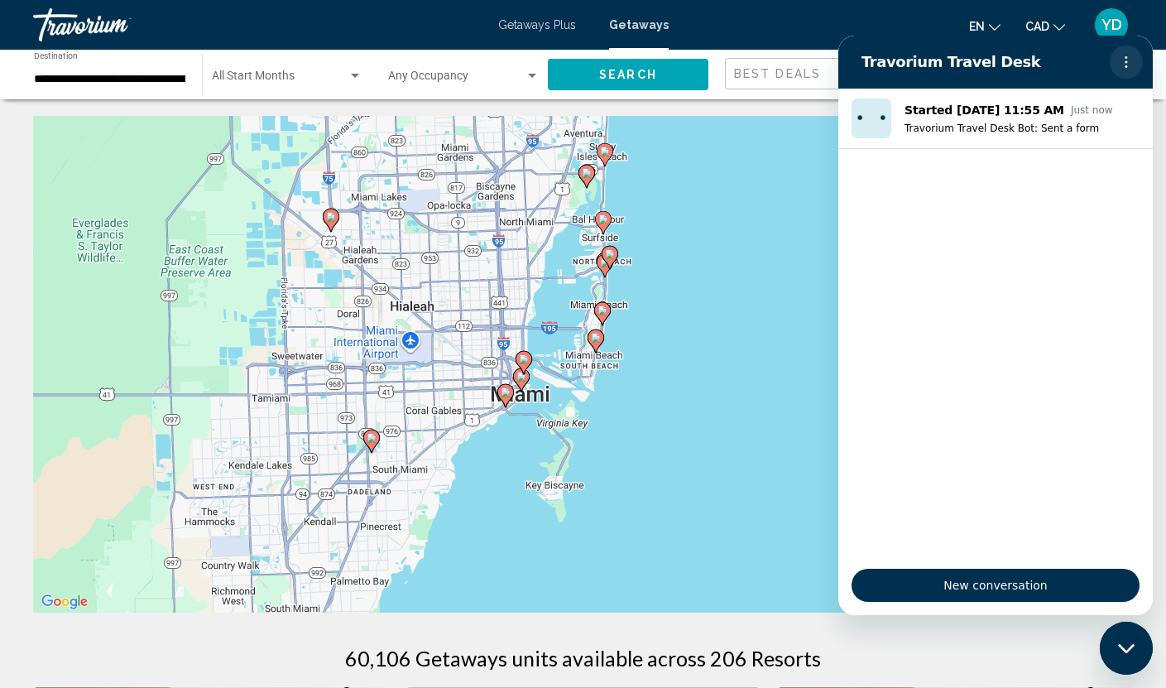
click at [1130, 65] on icon "Options menu" at bounding box center [1126, 61] width 13 height 13
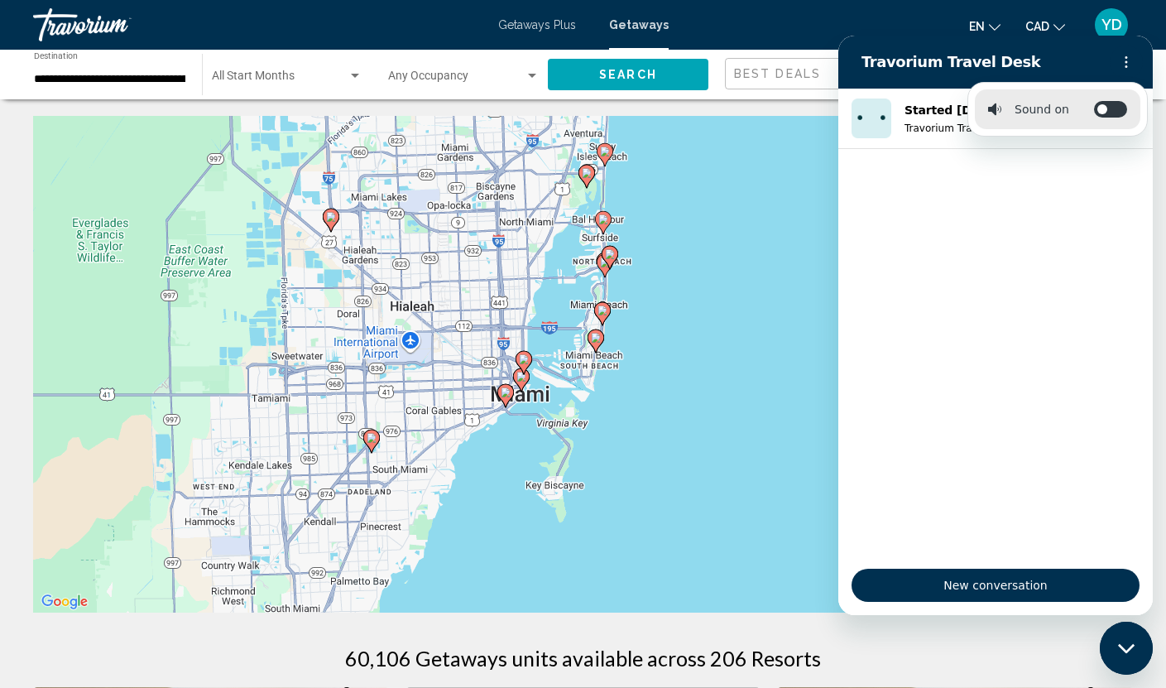
click at [1139, 661] on div "Close messaging window" at bounding box center [1126, 648] width 50 height 50
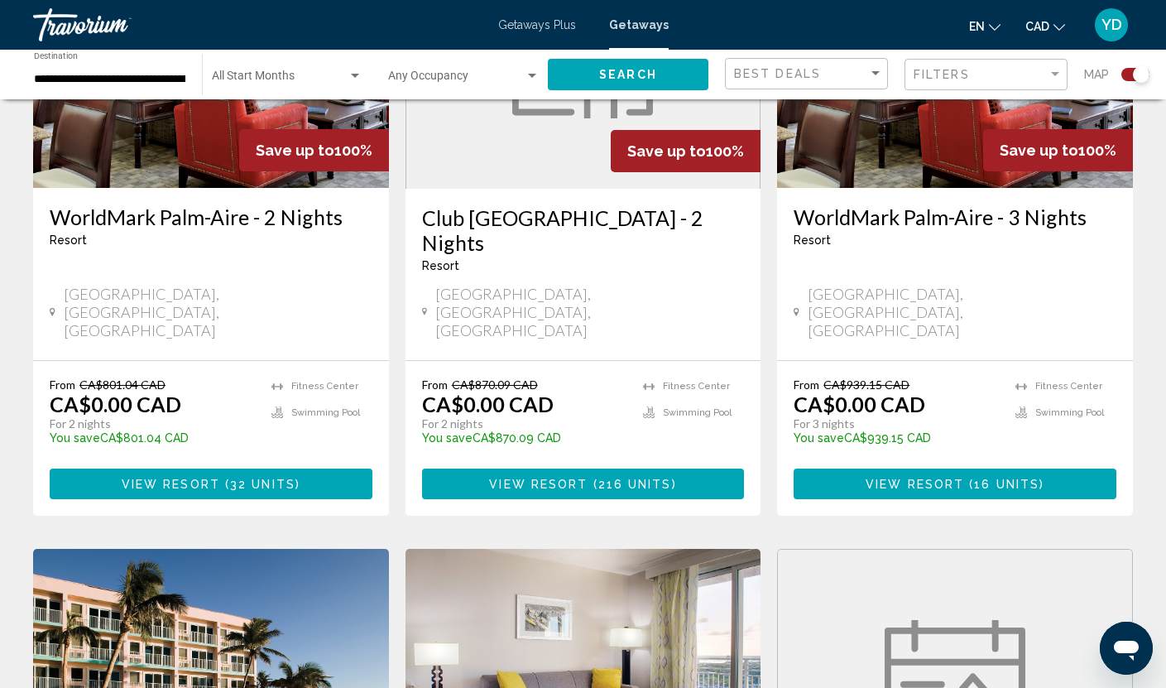
scroll to position [1158, 0]
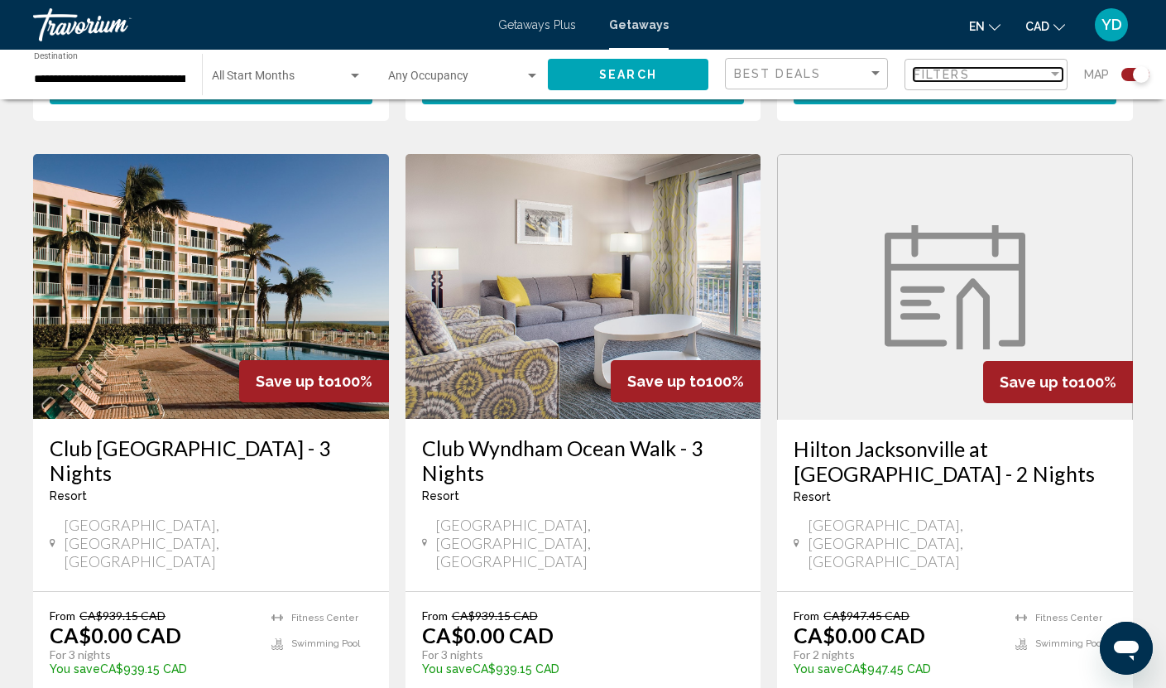
click at [933, 72] on span "Filters" at bounding box center [942, 74] width 56 height 13
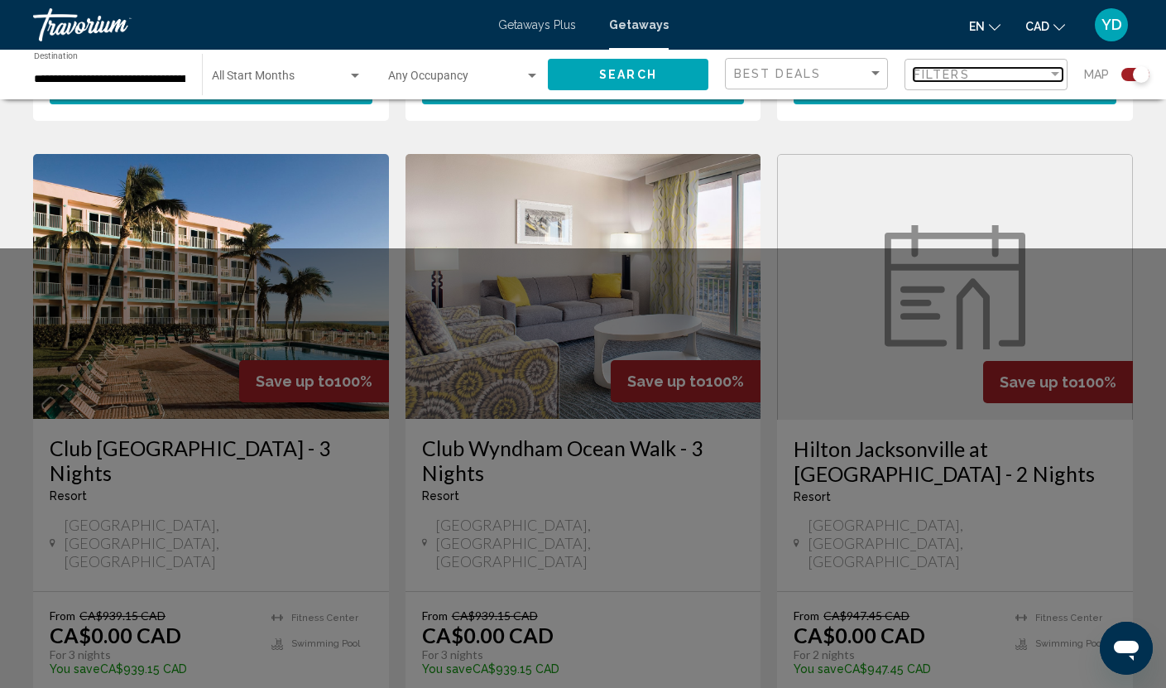
click at [942, 69] on span "Filters" at bounding box center [942, 74] width 56 height 13
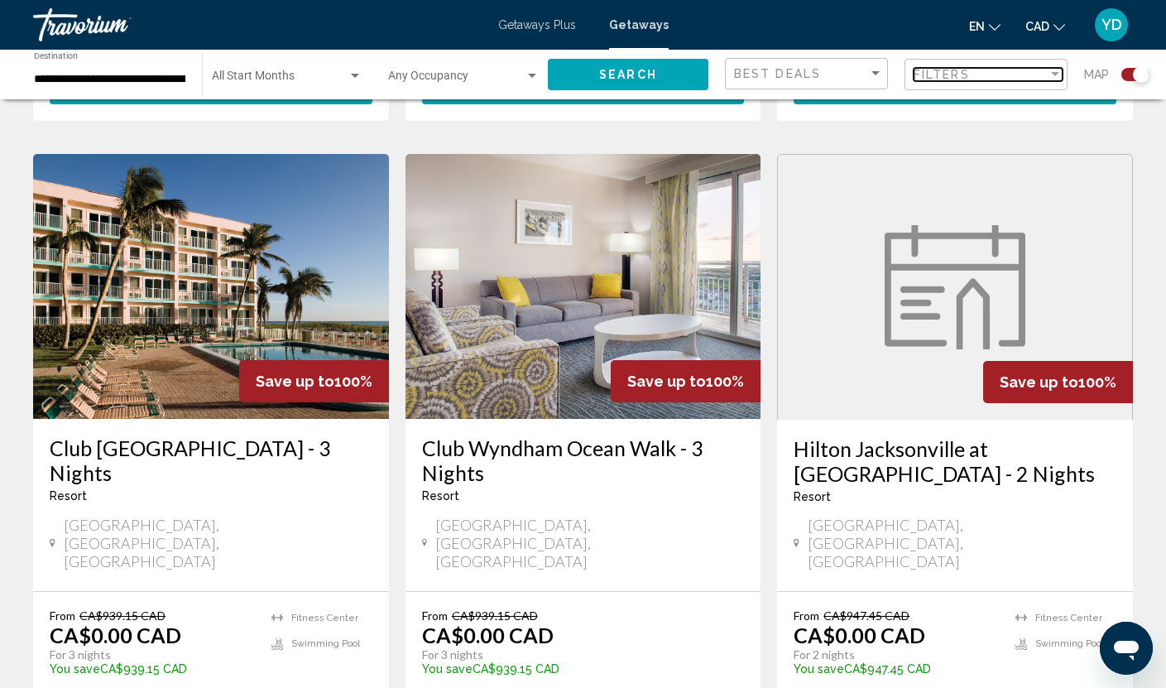
click at [942, 69] on span "Filters" at bounding box center [942, 74] width 56 height 13
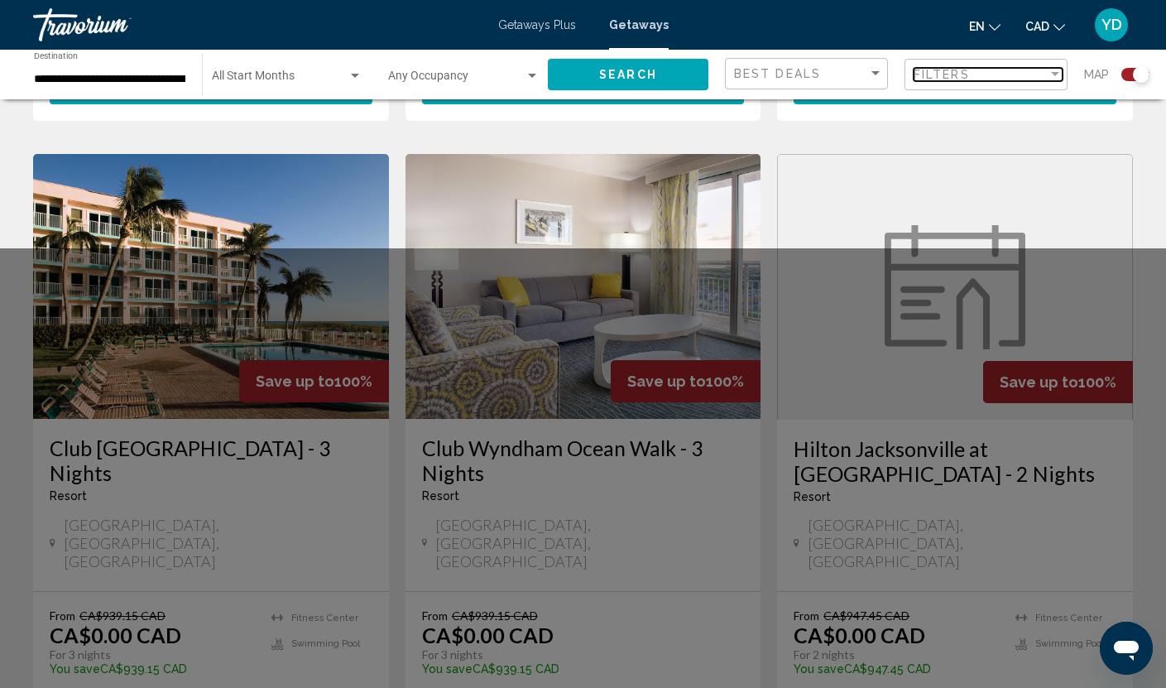
click at [942, 69] on span "Filters" at bounding box center [942, 74] width 56 height 13
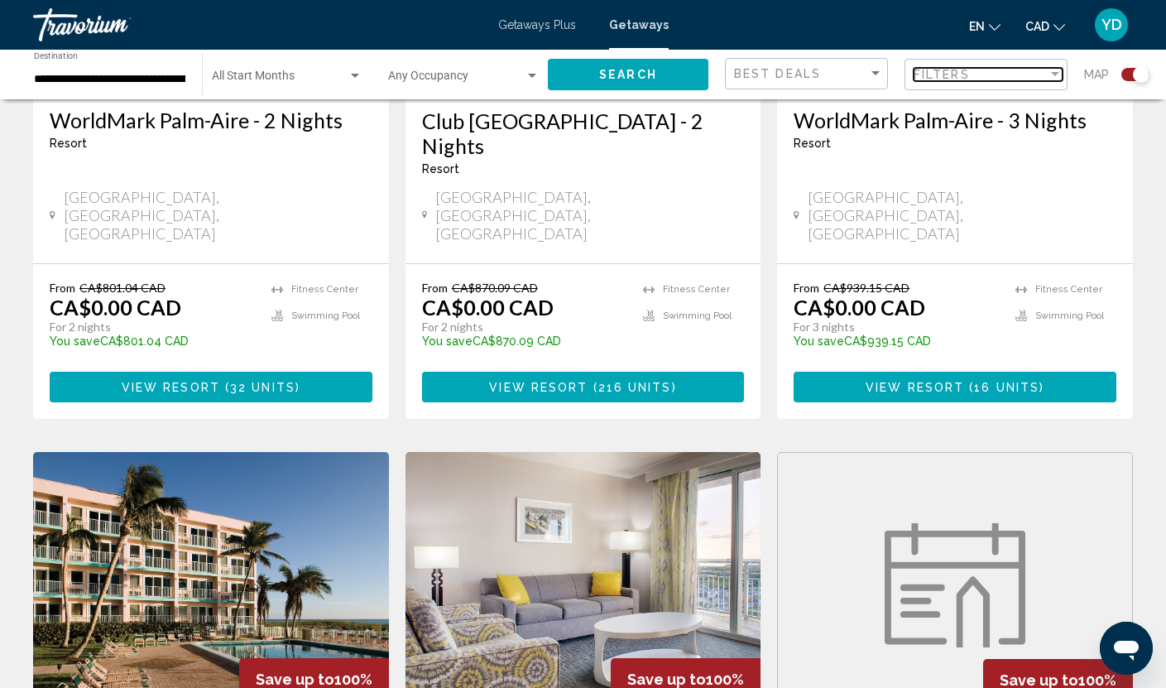
scroll to position [827, 0]
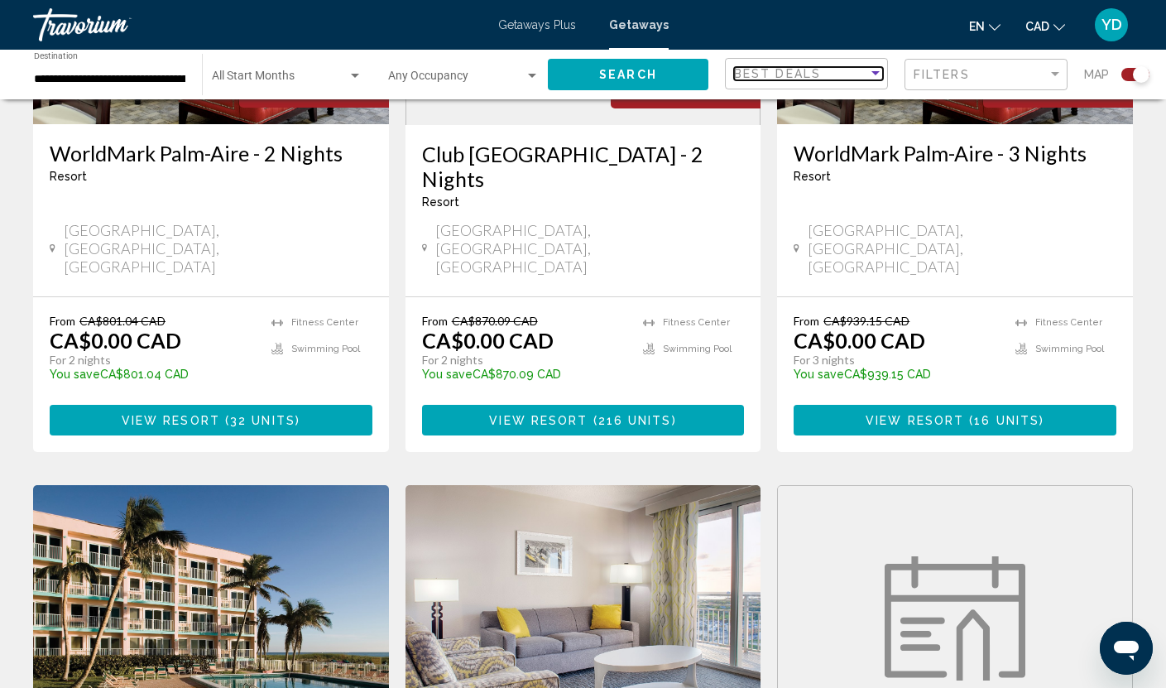
click at [768, 67] on span "Best Deals" at bounding box center [777, 73] width 87 height 13
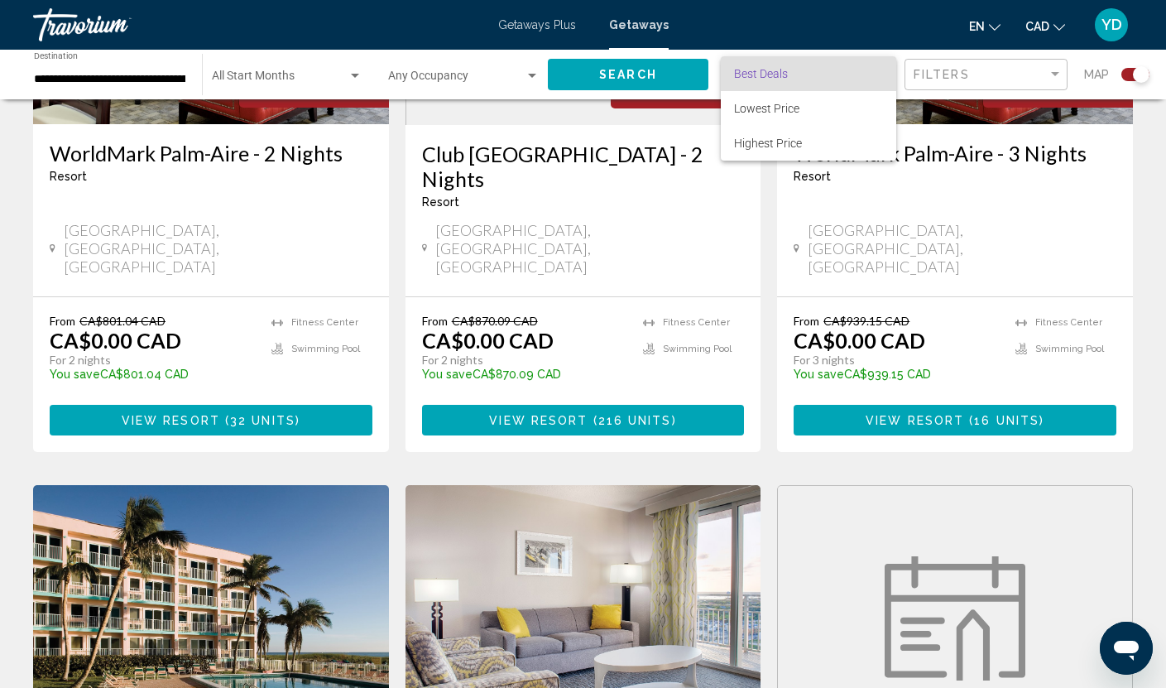
click at [768, 67] on span "Best Deals" at bounding box center [761, 73] width 54 height 13
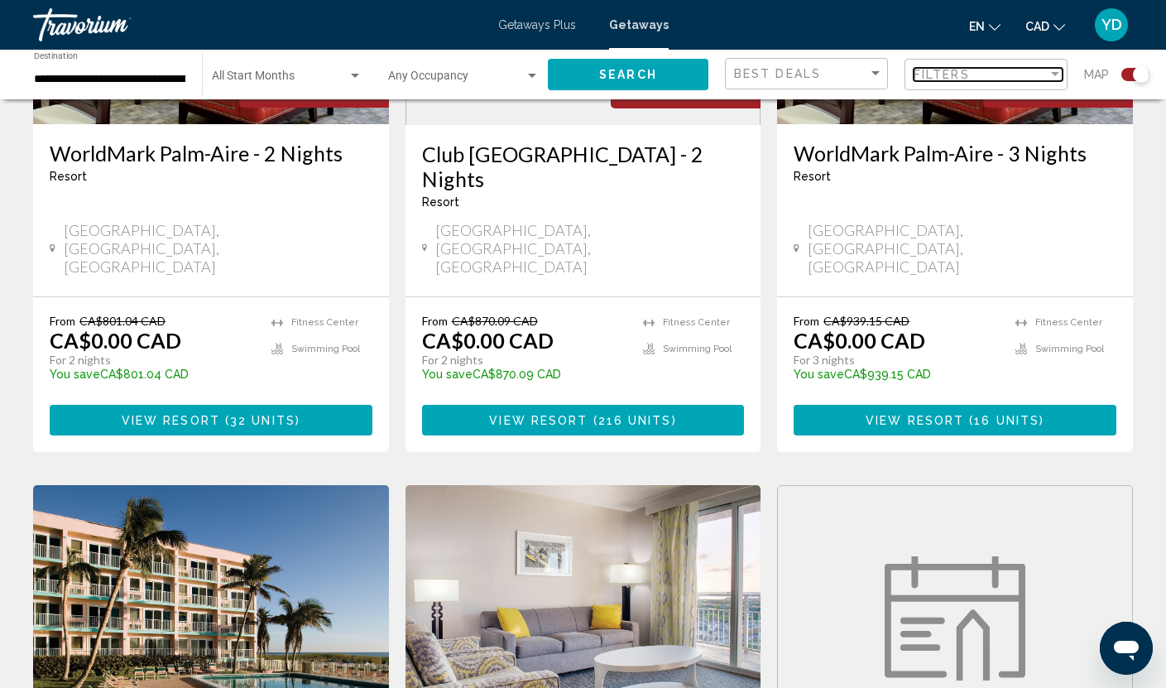
click at [949, 71] on span "Filters" at bounding box center [942, 74] width 56 height 13
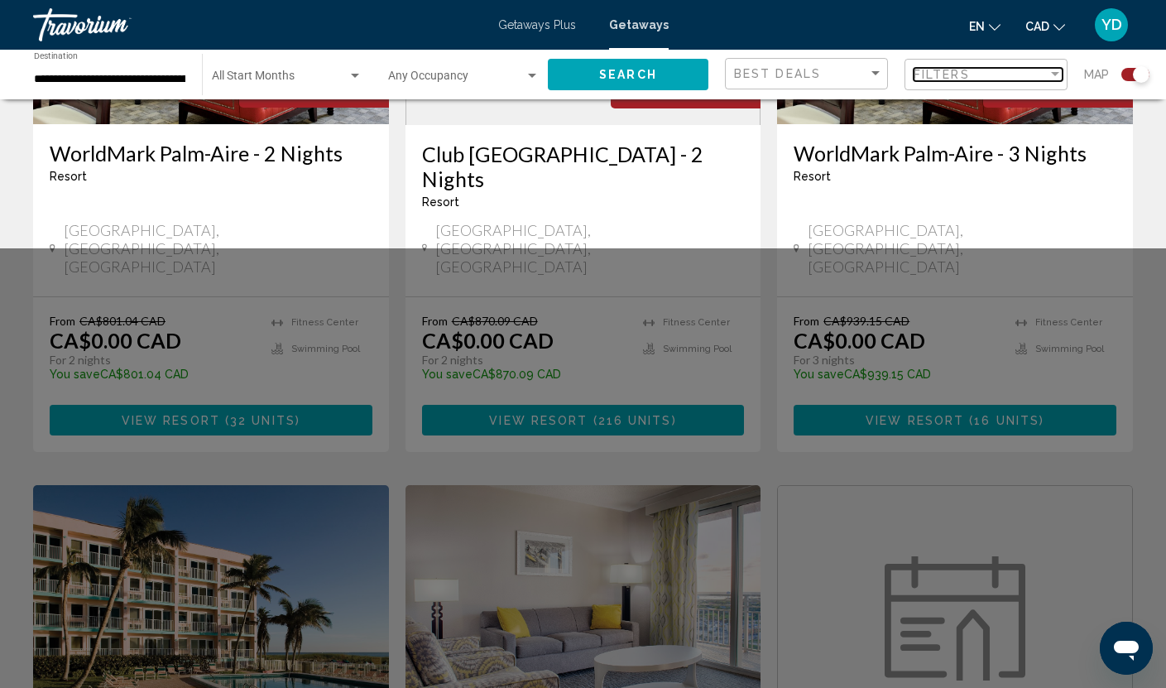
click at [949, 71] on span "Filters" at bounding box center [942, 74] width 56 height 13
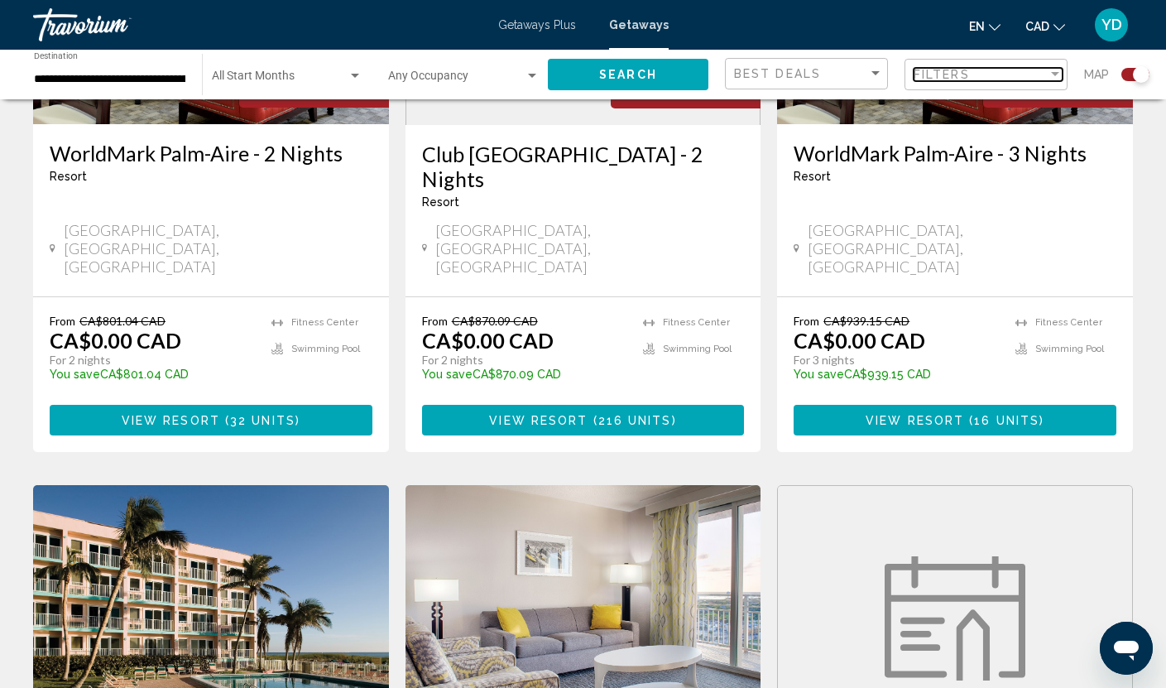
click at [949, 71] on span "Filters" at bounding box center [942, 74] width 56 height 13
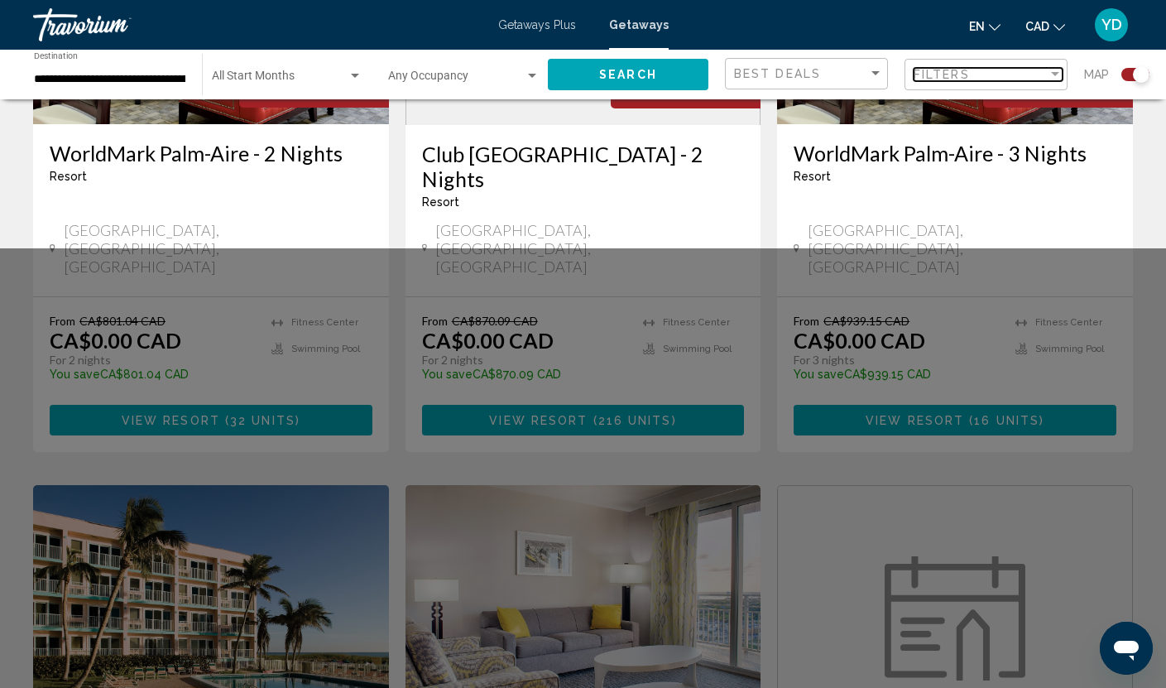
click at [949, 71] on span "Filters" at bounding box center [942, 74] width 56 height 13
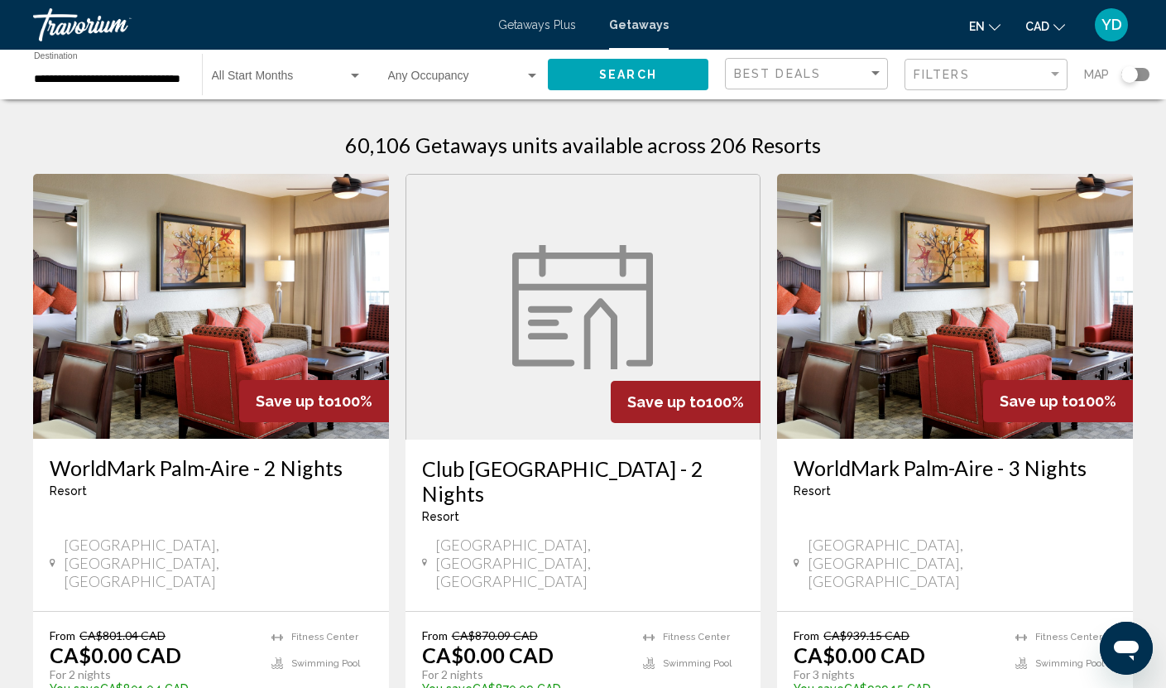
click at [1126, 72] on div "Search widget" at bounding box center [1129, 74] width 17 height 17
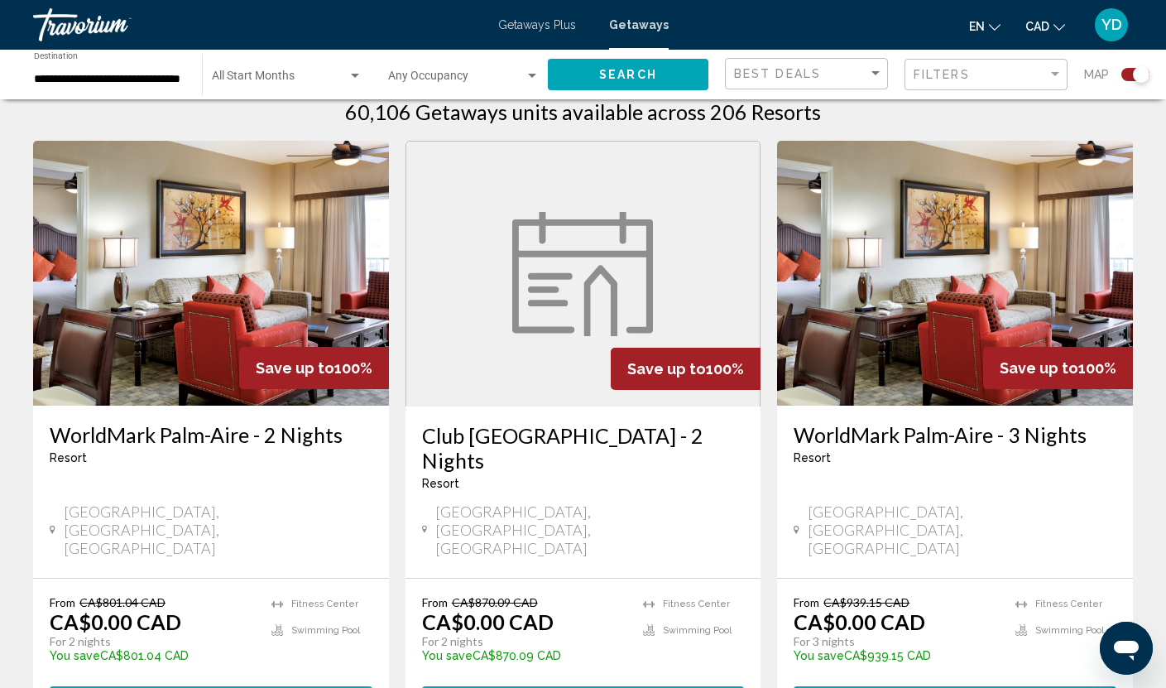
scroll to position [331, 0]
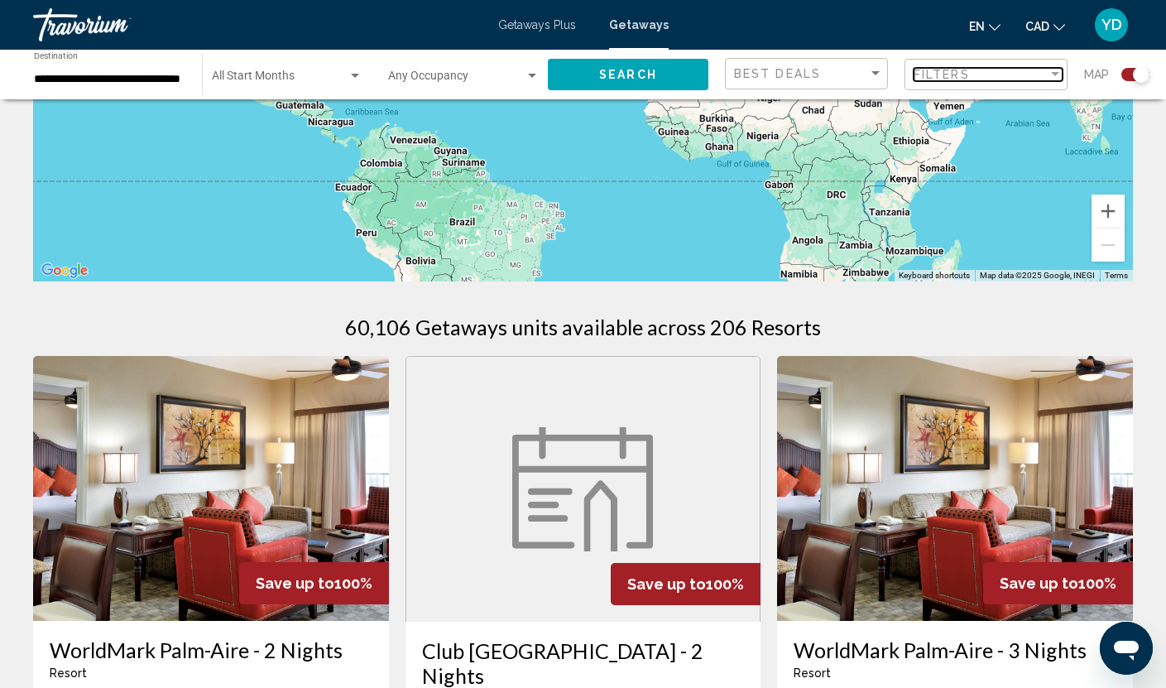
click at [982, 78] on div "Filters" at bounding box center [981, 74] width 134 height 13
